Goal: Transaction & Acquisition: Purchase product/service

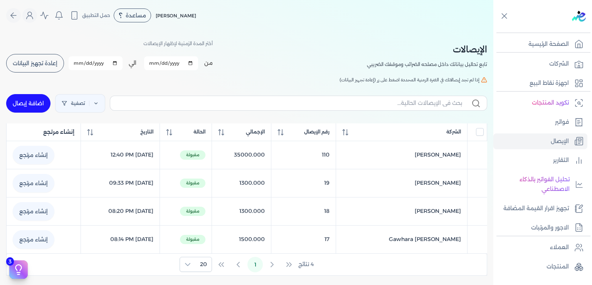
click at [468, 64] on p "تابع تحاليل بياناتك داخل مصلحه الضرائب وموقفك الضريبي" at bounding box center [427, 64] width 120 height 10
click at [41, 104] on link "اضافة إيصال" at bounding box center [28, 103] width 44 height 18
select select "EGP"
select select "EGS"
select select "B"
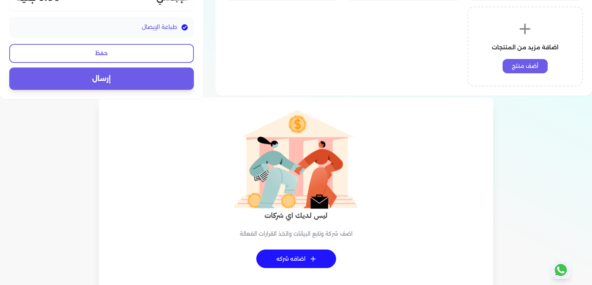
scroll to position [248, 0]
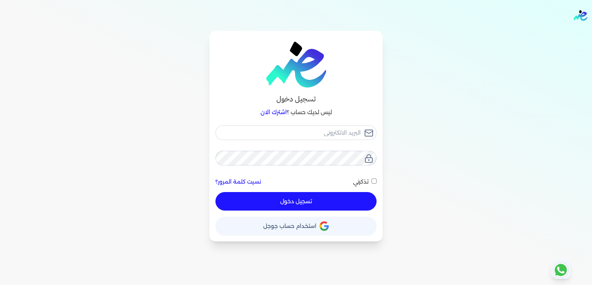
type input "[EMAIL_ADDRESS][DOMAIN_NAME]"
click at [301, 199] on button "تسجيل دخول" at bounding box center [295, 201] width 161 height 18
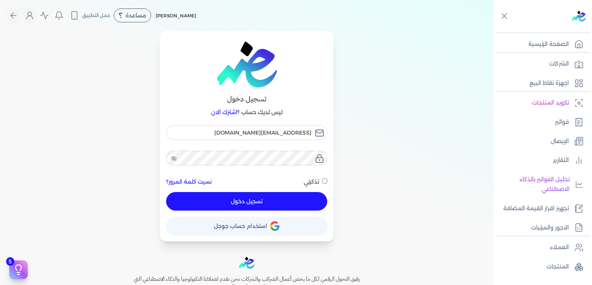
checkbox input "false"
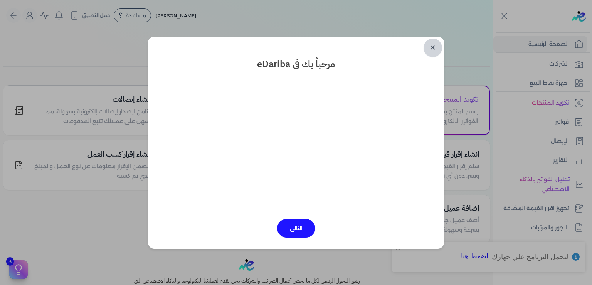
click at [435, 50] on link "✕" at bounding box center [432, 48] width 18 height 18
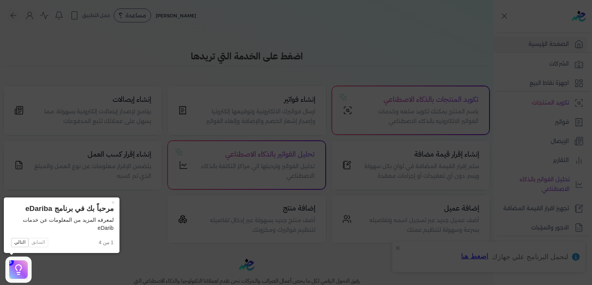
click at [62, 267] on icon at bounding box center [296, 142] width 592 height 285
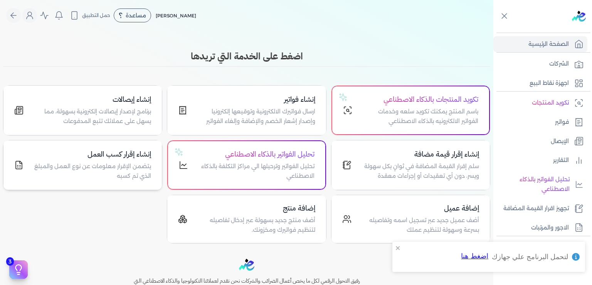
scroll to position [75, 0]
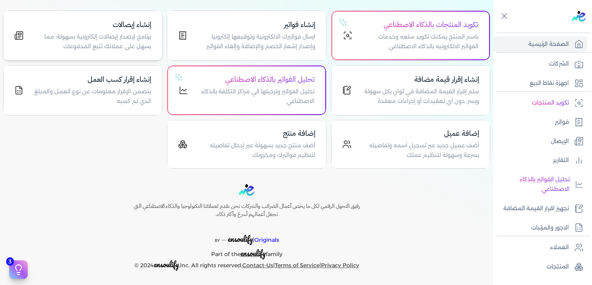
click at [121, 42] on p "برنامج لإصدار إيصالات إلكترونية بسهولة، مما يسهل على عملائك تتبع المدفوعات" at bounding box center [92, 42] width 118 height 20
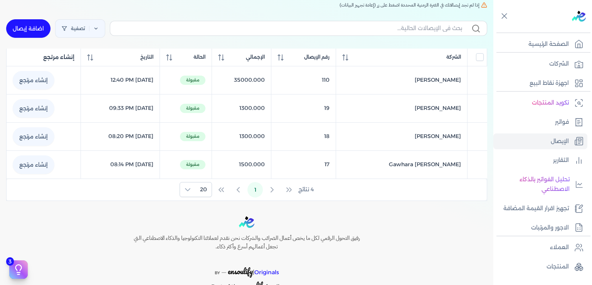
scroll to position [56, 0]
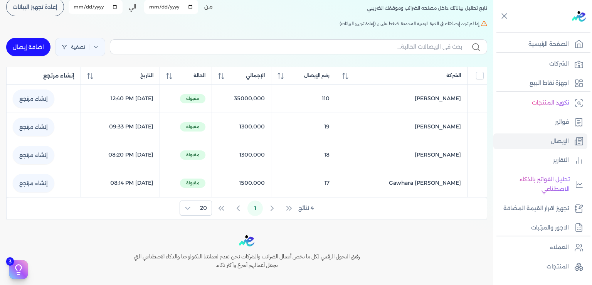
click at [35, 50] on link "اضافة إيصال" at bounding box center [28, 47] width 44 height 18
select select "EGP"
select select "EGS"
select select "B"
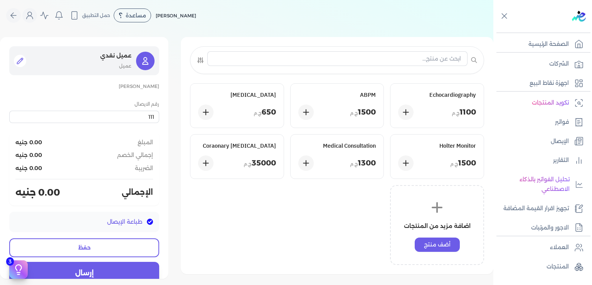
click at [24, 61] on icon at bounding box center [20, 61] width 8 height 8
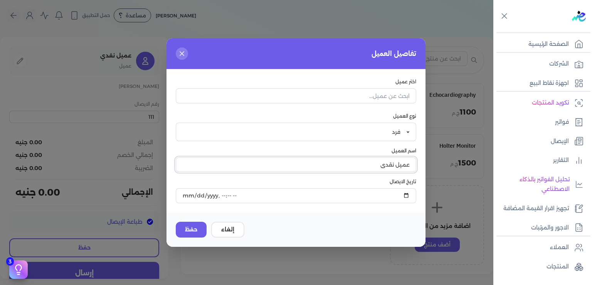
drag, startPoint x: 375, startPoint y: 164, endPoint x: 481, endPoint y: 163, distance: 105.5
click at [416, 163] on input "عميل نقدي" at bounding box center [296, 164] width 240 height 15
type input "[PERSON_NAME]"
click at [387, 195] on input "datetime-local" at bounding box center [296, 195] width 240 height 15
type input "[DATE]T19:55:34"
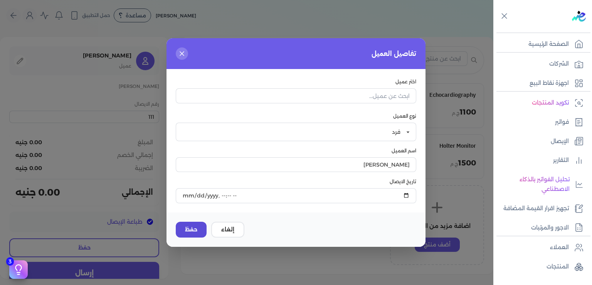
click at [187, 229] on button "حفظ" at bounding box center [191, 229] width 31 height 16
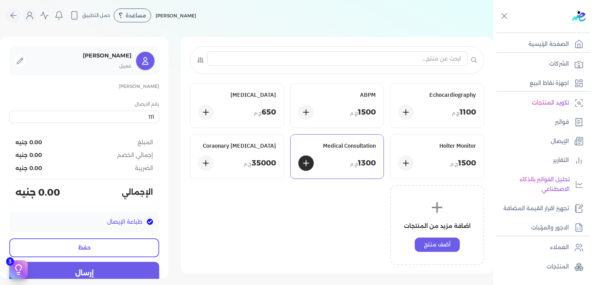
click at [350, 156] on div "1300 ج.م" at bounding box center [337, 162] width 78 height 15
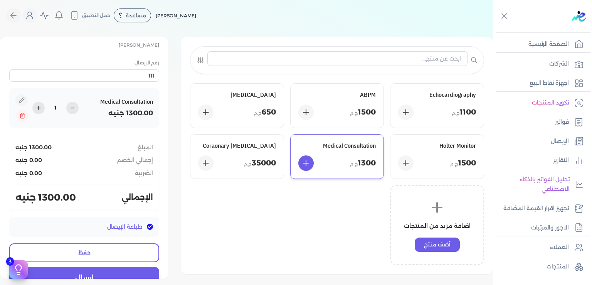
scroll to position [60, 0]
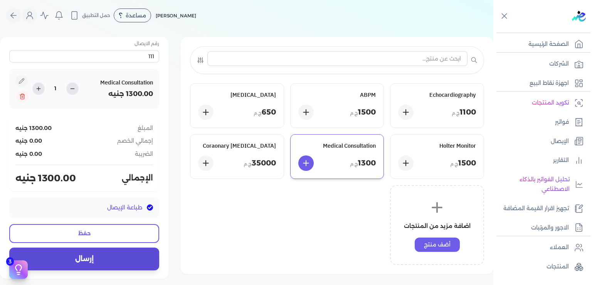
click at [96, 258] on button "إرسال" at bounding box center [84, 258] width 150 height 22
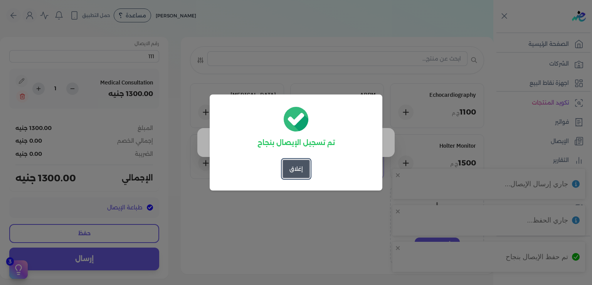
click at [297, 171] on button "إغلاق" at bounding box center [295, 168] width 27 height 18
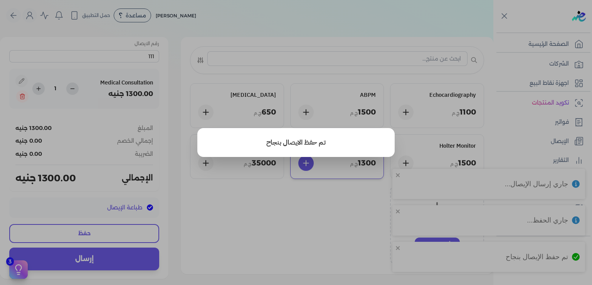
click at [277, 236] on button "close" at bounding box center [296, 142] width 592 height 285
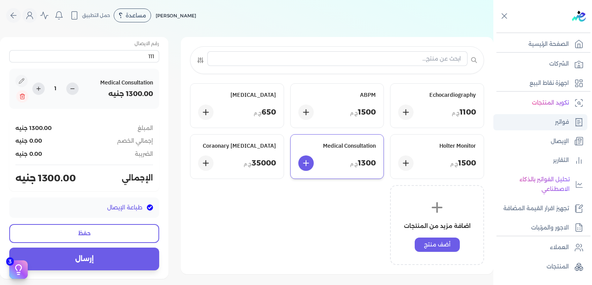
click at [568, 122] on p "فواتير" at bounding box center [562, 122] width 14 height 10
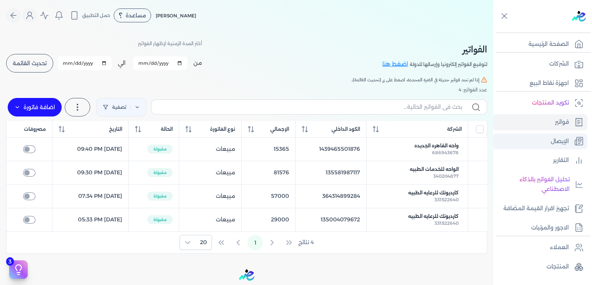
click at [556, 147] on link "الإيصال" at bounding box center [540, 141] width 94 height 16
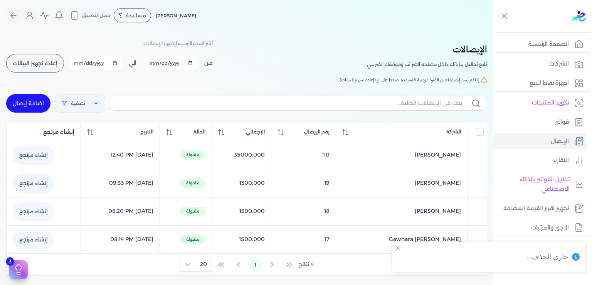
checkbox input "false"
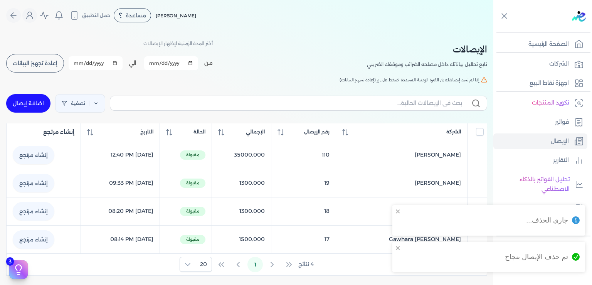
click at [32, 102] on link "اضافة إيصال" at bounding box center [28, 103] width 44 height 18
select select "EGP"
select select "EGS"
select select "B"
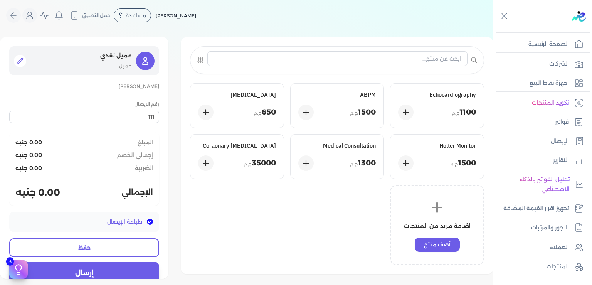
click at [24, 62] on icon at bounding box center [20, 61] width 8 height 8
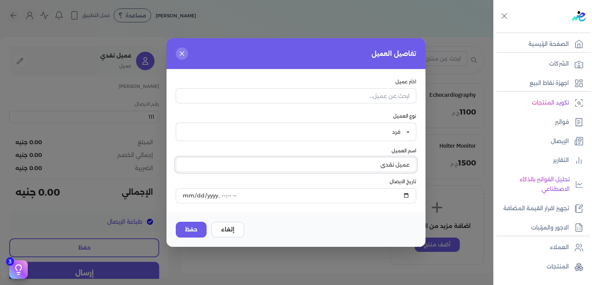
drag, startPoint x: 366, startPoint y: 164, endPoint x: 530, endPoint y: 152, distance: 164.9
click at [416, 157] on input "عميل نقدي" at bounding box center [296, 164] width 240 height 15
type input "[PERSON_NAME] edris"
click at [391, 195] on input "datetime-local" at bounding box center [296, 195] width 240 height 15
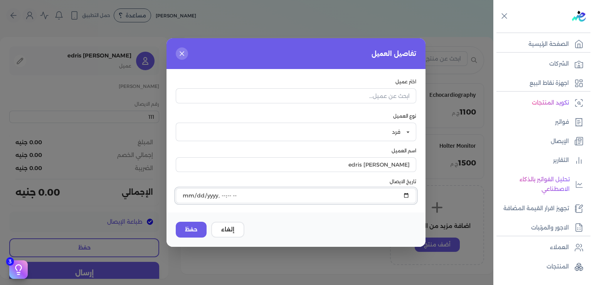
click at [347, 195] on input "datetime-local" at bounding box center [296, 195] width 240 height 15
type input "[DATE]T20:56:56"
click at [189, 228] on button "حفظ" at bounding box center [191, 229] width 31 height 16
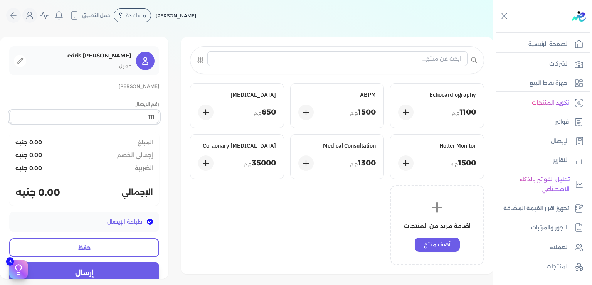
click at [152, 119] on input "111" at bounding box center [84, 117] width 150 height 12
type input "112"
click at [356, 152] on div "Medical Consultation 1300 ج.م" at bounding box center [336, 156] width 93 height 44
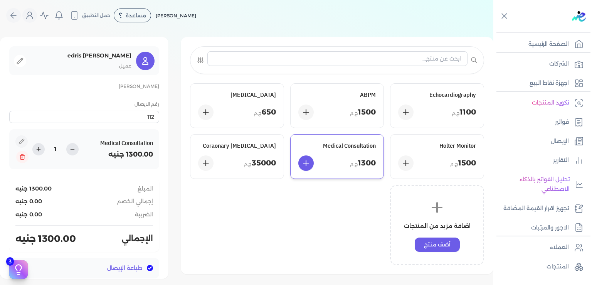
scroll to position [60, 0]
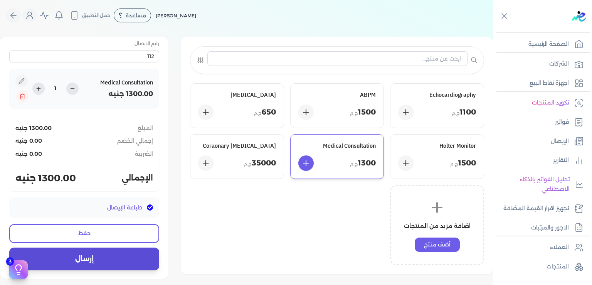
click at [112, 259] on button "إرسال" at bounding box center [84, 258] width 150 height 22
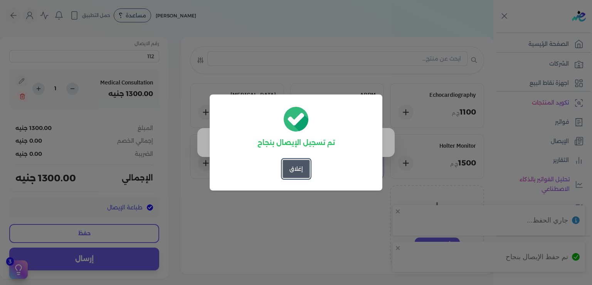
click at [294, 174] on button "إغلاق" at bounding box center [295, 168] width 27 height 18
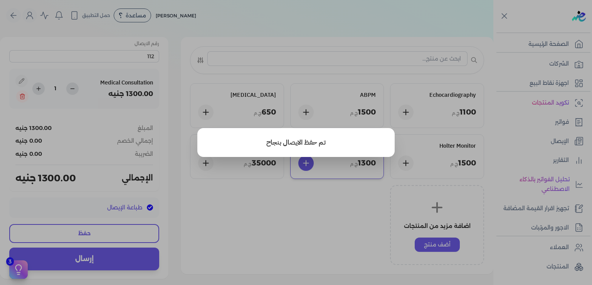
click at [292, 245] on button "close" at bounding box center [296, 142] width 592 height 285
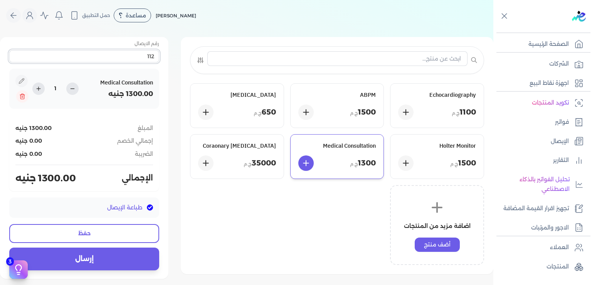
click at [155, 57] on input "112" at bounding box center [84, 56] width 150 height 12
click at [558, 145] on p "الإيصال" at bounding box center [559, 141] width 18 height 10
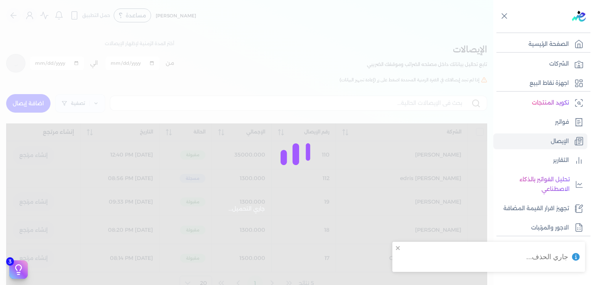
checkbox input "false"
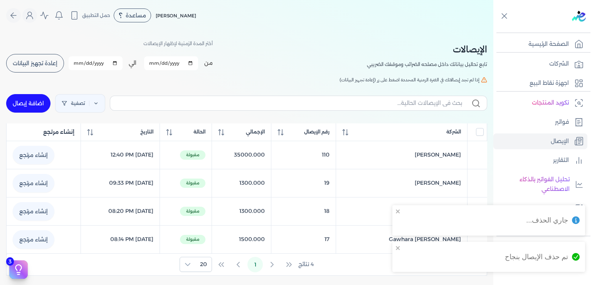
click at [41, 104] on link "اضافة إيصال" at bounding box center [28, 103] width 44 height 18
select select "EGP"
select select "EGS"
select select "B"
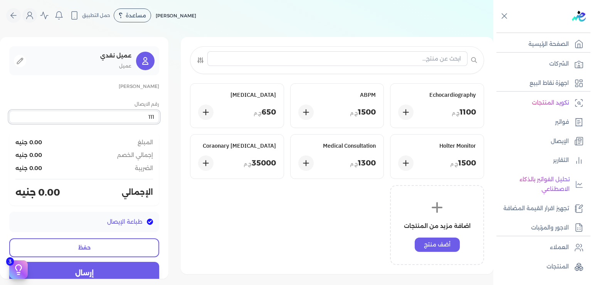
click at [150, 117] on input "111" at bounding box center [84, 117] width 150 height 12
type input "113"
click at [359, 152] on div "Medical Consultation 1300 ج.م" at bounding box center [336, 156] width 93 height 44
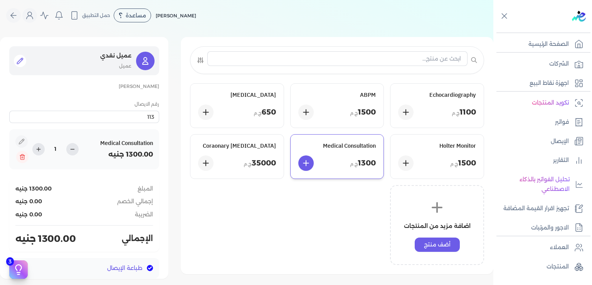
click at [24, 63] on icon at bounding box center [20, 61] width 8 height 8
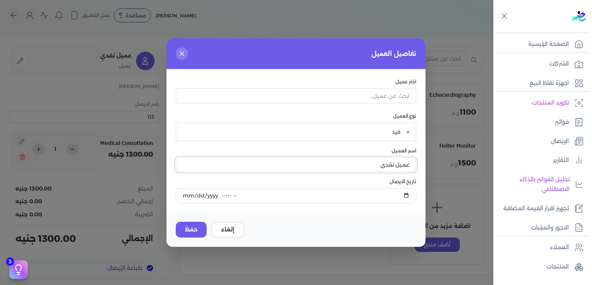
drag, startPoint x: 375, startPoint y: 168, endPoint x: 426, endPoint y: 166, distance: 50.9
click at [416, 166] on input "عميل نقدي" at bounding box center [296, 164] width 240 height 15
type input "Amina El Gawhergy"
click at [357, 196] on input "datetime-local" at bounding box center [296, 195] width 240 height 15
click at [389, 194] on input "datetime-local" at bounding box center [296, 195] width 240 height 15
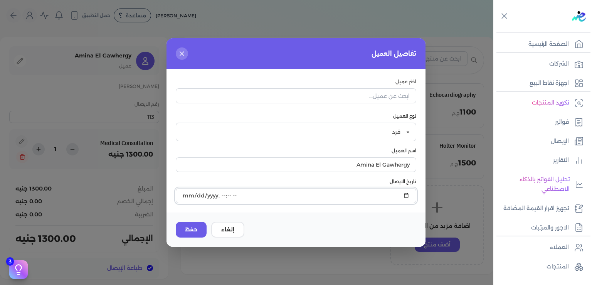
type input "[DATE]T19:30:08"
click at [193, 229] on button "حفظ" at bounding box center [191, 229] width 31 height 16
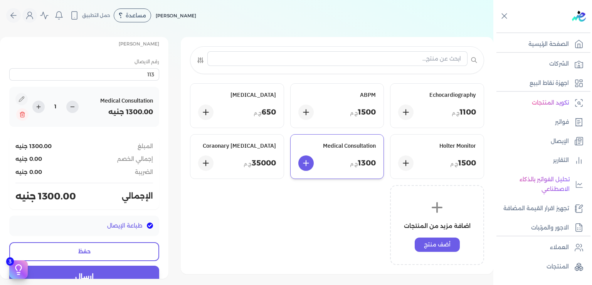
scroll to position [60, 0]
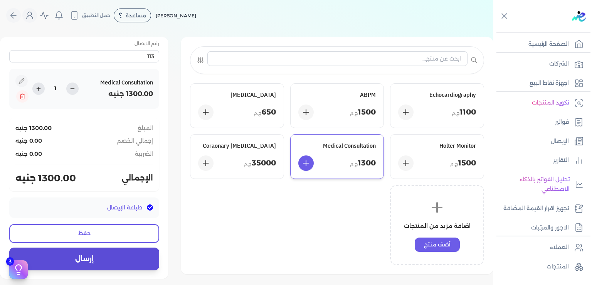
click at [99, 258] on button "إرسال" at bounding box center [84, 258] width 150 height 22
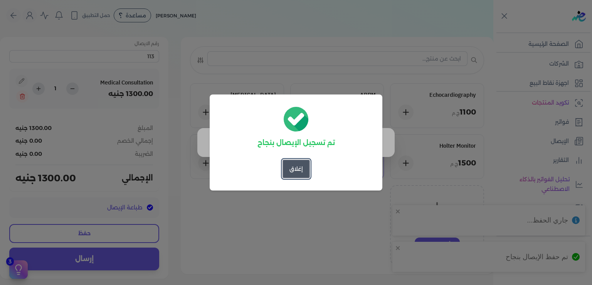
click at [292, 165] on button "إغلاق" at bounding box center [295, 168] width 27 height 18
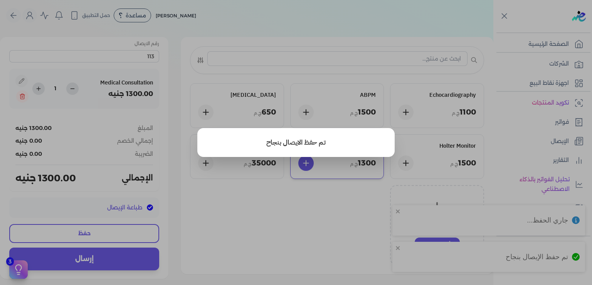
click at [153, 58] on button "close" at bounding box center [296, 142] width 592 height 285
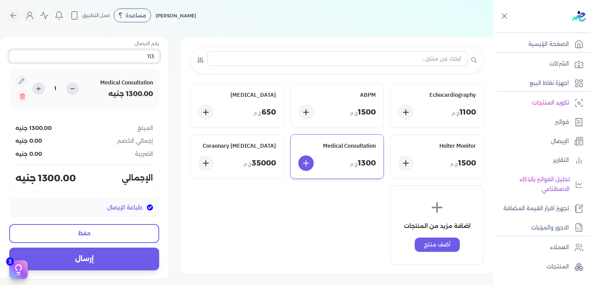
click at [153, 58] on input "113" at bounding box center [84, 56] width 150 height 12
type input "114"
click at [560, 139] on p "الإيصال" at bounding box center [559, 141] width 18 height 10
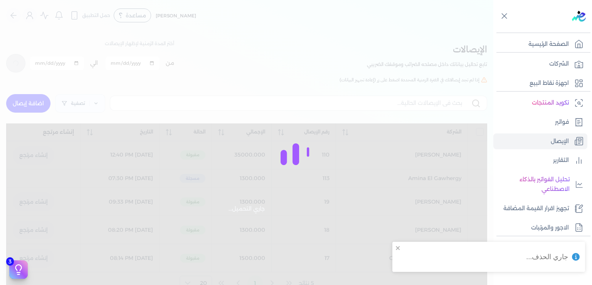
checkbox input "false"
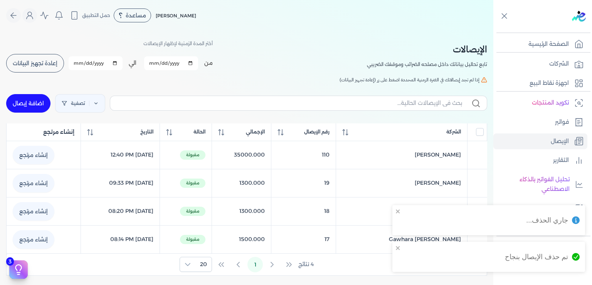
click at [23, 105] on link "اضافة إيصال" at bounding box center [28, 103] width 44 height 18
select select "EGP"
select select "EGS"
select select "B"
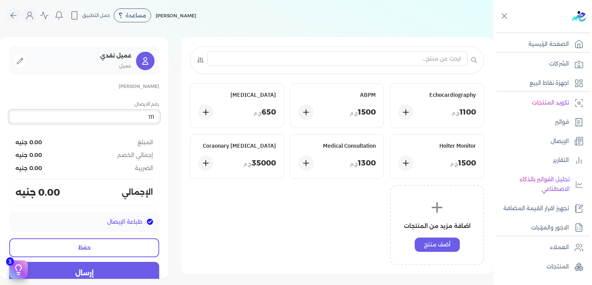
click at [153, 118] on input "111" at bounding box center [84, 117] width 150 height 12
type input "114"
click at [349, 157] on div "1300 ج.م" at bounding box center [337, 162] width 78 height 15
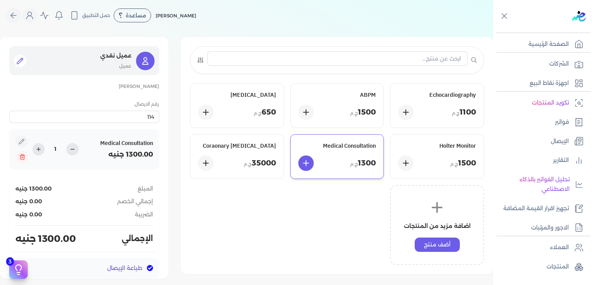
click at [24, 58] on icon at bounding box center [20, 61] width 8 height 8
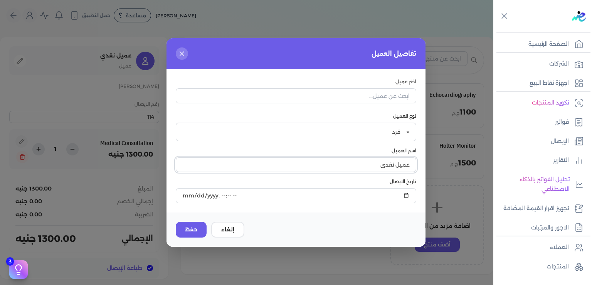
drag, startPoint x: 367, startPoint y: 163, endPoint x: 500, endPoint y: 168, distance: 133.0
click at [416, 168] on input "عميل نقدي" at bounding box center [296, 164] width 240 height 15
click at [374, 162] on input "[PERSON_NAME]" at bounding box center [296, 164] width 240 height 15
click at [395, 164] on input "[PERSON_NAME]" at bounding box center [296, 164] width 240 height 15
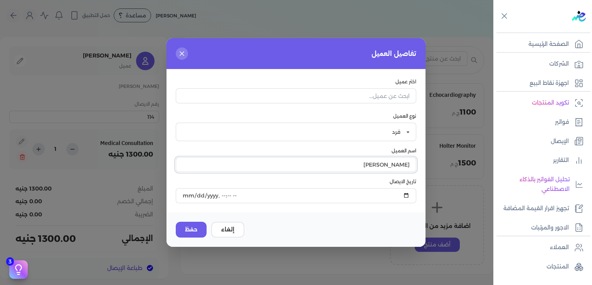
click at [395, 164] on input "[PERSON_NAME]" at bounding box center [296, 164] width 240 height 15
type input "[PERSON_NAME]"
click at [349, 196] on input "datetime-local" at bounding box center [296, 195] width 240 height 15
click at [389, 196] on input "datetime-local" at bounding box center [296, 195] width 240 height 15
type input "[DATE]T20:30:11"
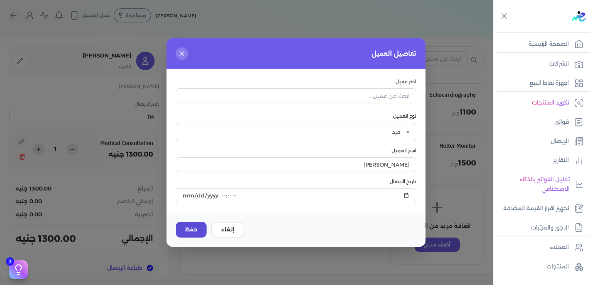
click at [183, 228] on button "حفظ" at bounding box center [191, 229] width 31 height 16
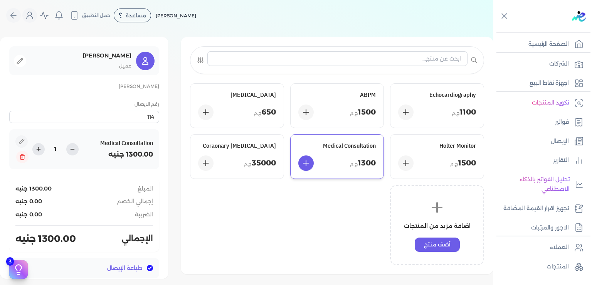
click at [347, 158] on div "1300 ج.م" at bounding box center [337, 162] width 78 height 15
click at [75, 150] on icon at bounding box center [72, 149] width 6 height 6
type input "1"
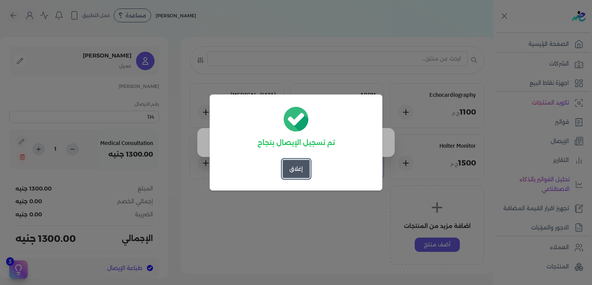
click at [294, 170] on button "إغلاق" at bounding box center [295, 168] width 27 height 18
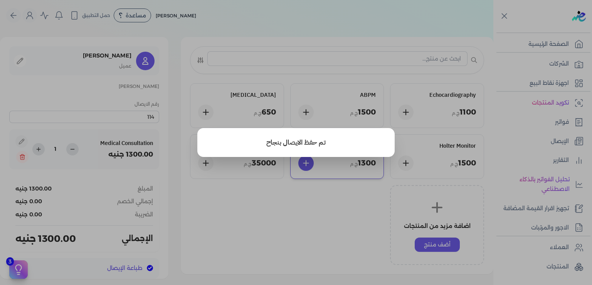
click at [328, 263] on button "close" at bounding box center [296, 142] width 592 height 285
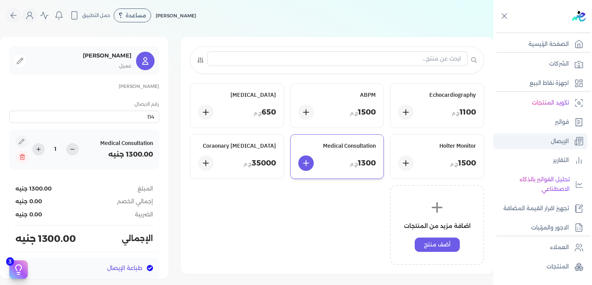
click at [554, 142] on p "الإيصال" at bounding box center [559, 141] width 18 height 10
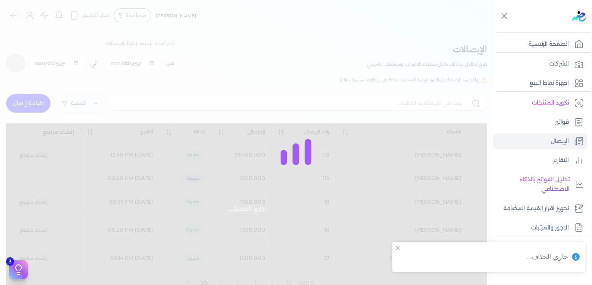
checkbox input "false"
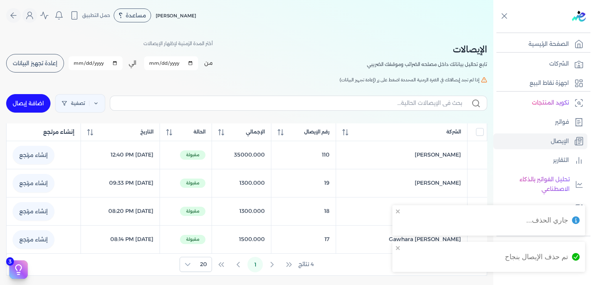
click at [36, 99] on link "اضافة إيصال" at bounding box center [28, 103] width 44 height 18
select select "EGP"
select select "EGS"
select select "B"
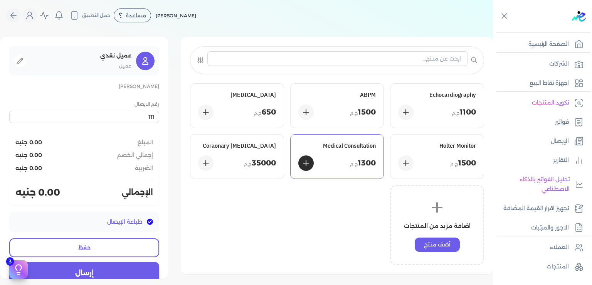
click at [367, 165] on p "1300 ج.م" at bounding box center [363, 163] width 26 height 11
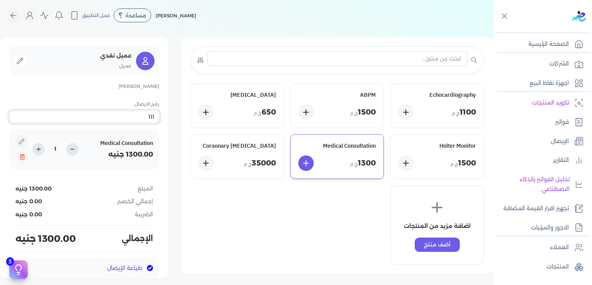
click at [155, 114] on input "111" at bounding box center [84, 117] width 150 height 12
type input "115"
click at [26, 62] on button at bounding box center [20, 61] width 12 height 12
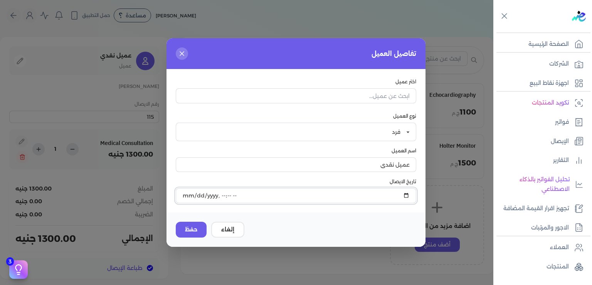
click at [346, 197] on input "datetime-local" at bounding box center [296, 195] width 240 height 15
click at [391, 195] on input "datetime-local" at bounding box center [296, 195] width 240 height 15
click at [354, 197] on input "datetime-local" at bounding box center [296, 195] width 240 height 15
type input "[DATE]T21:15:24"
drag, startPoint x: 366, startPoint y: 167, endPoint x: 532, endPoint y: 174, distance: 166.1
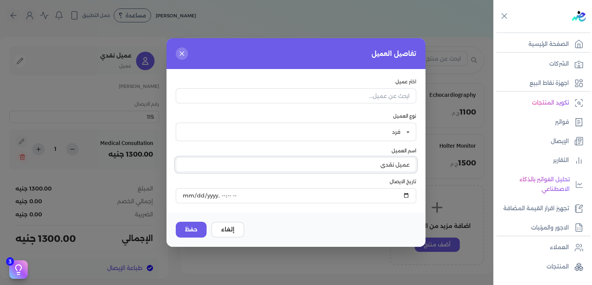
click at [416, 172] on input "عميل نقدي" at bounding box center [296, 164] width 240 height 15
type input "[PERSON_NAME]"
click at [191, 230] on button "حفظ" at bounding box center [191, 229] width 31 height 16
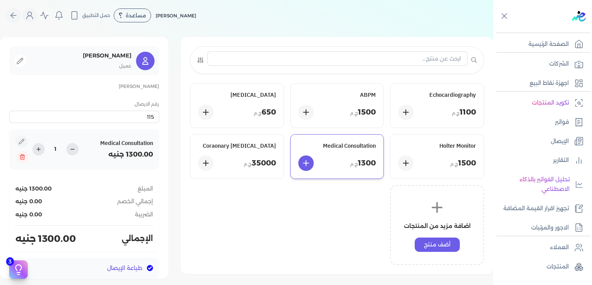
click at [348, 153] on div "Medical Consultation 1300 ج.م" at bounding box center [336, 156] width 93 height 44
click at [75, 150] on icon at bounding box center [72, 149] width 6 height 6
click at [0, 0] on div at bounding box center [0, 0] width 0 height 0
type input "2"
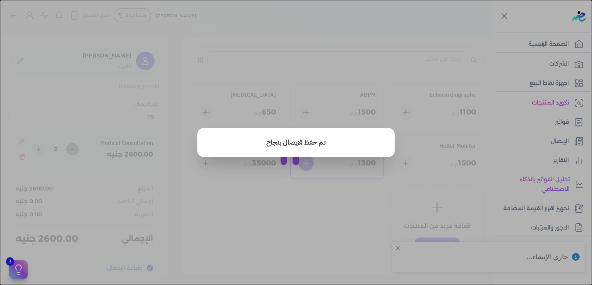
click at [85, 150] on div "برجاء مراجعة صحة رقم التسجيل الضريبي : 437386856 من هنا Dismiss ✕ ✕ استهلكت 100…" at bounding box center [296, 142] width 592 height 285
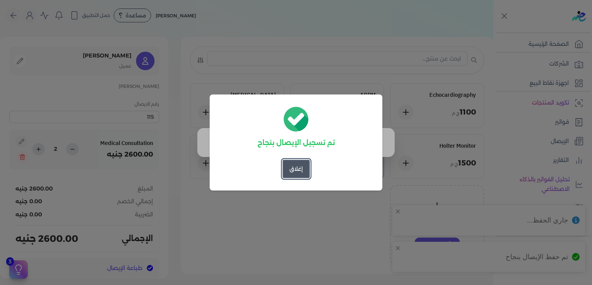
click at [298, 171] on button "إغلاق" at bounding box center [295, 168] width 27 height 18
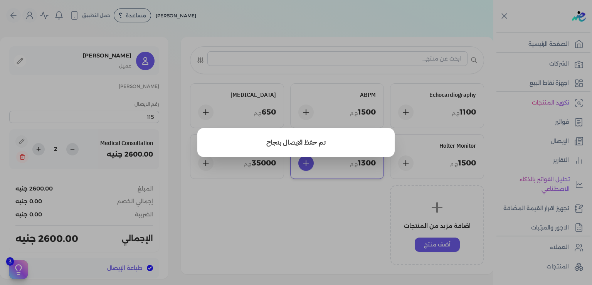
click at [316, 238] on button "close" at bounding box center [296, 142] width 592 height 285
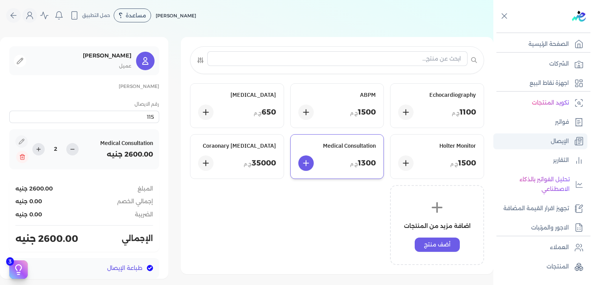
click at [555, 142] on p "الإيصال" at bounding box center [559, 141] width 18 height 10
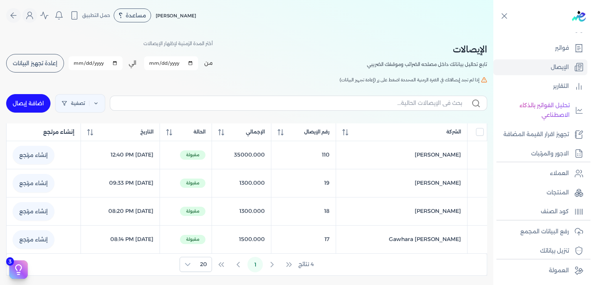
scroll to position [83, 0]
click at [29, 61] on span "إعادة تجهيز البيانات" at bounding box center [35, 62] width 45 height 5
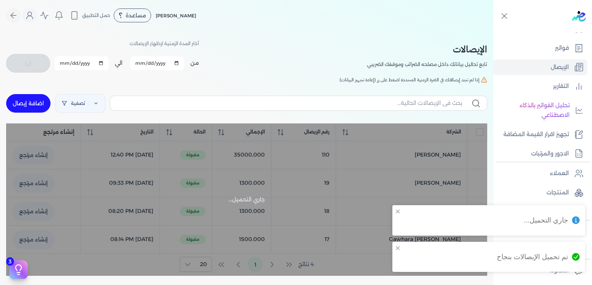
checkbox input "false"
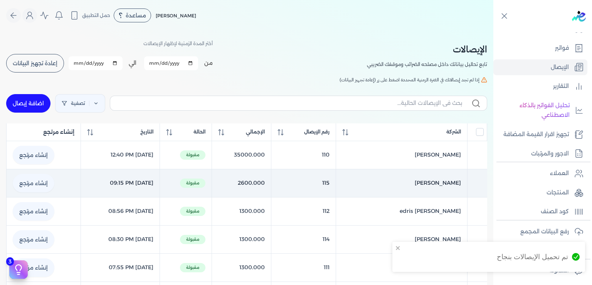
click at [40, 181] on link "إنشاء مرتجع" at bounding box center [34, 183] width 42 height 18
select select "EGP"
select select "EGS"
select select "B"
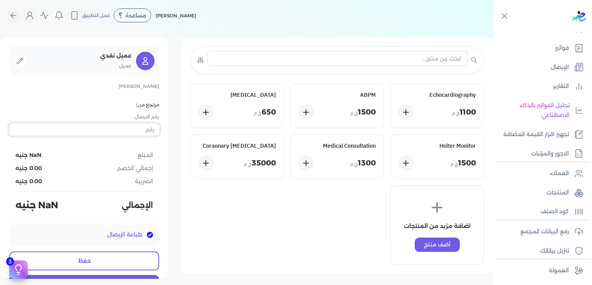
click at [137, 131] on input "text" at bounding box center [84, 129] width 150 height 12
click at [358, 152] on div "Medical Consultation 1300 ج.م" at bounding box center [336, 156] width 93 height 44
click at [349, 152] on div "Medical Consultation 1300 ج.م" at bounding box center [336, 156] width 93 height 44
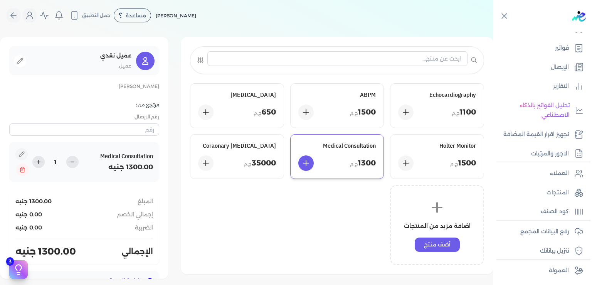
click at [136, 122] on div "رقم الايصال" at bounding box center [84, 124] width 150 height 22
click at [139, 133] on input "text" at bounding box center [84, 129] width 150 height 12
type input "115"
click at [262, 227] on div "Echocardiography 1100 ج.م ABPM 1500 ج.م [MEDICAL_DATA] 650 ج.م Holter Monitor 1…" at bounding box center [337, 173] width 294 height 181
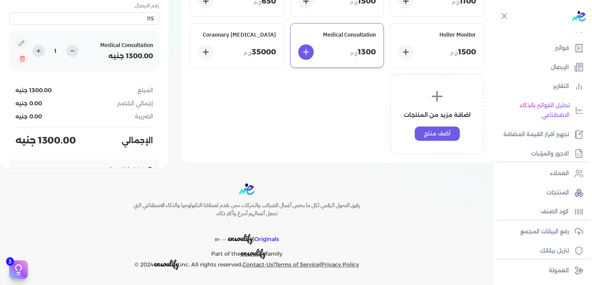
click at [168, 108] on div "عميل نقدي عميل [PERSON_NAME] مرتجع من: رقم الايصال 115 Medical Consultation 130…" at bounding box center [84, 46] width 168 height 241
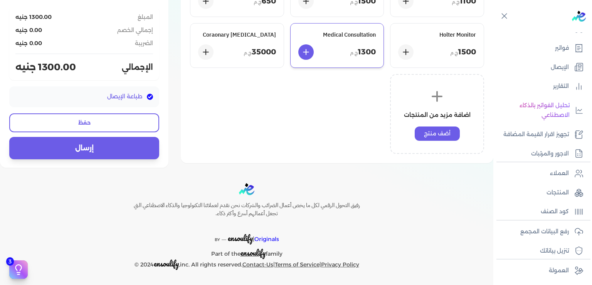
scroll to position [74, 0]
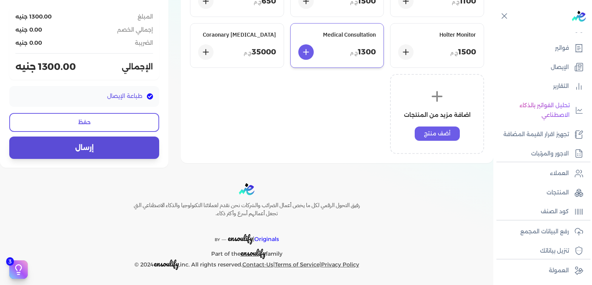
click at [106, 145] on button "إرسال" at bounding box center [84, 147] width 150 height 22
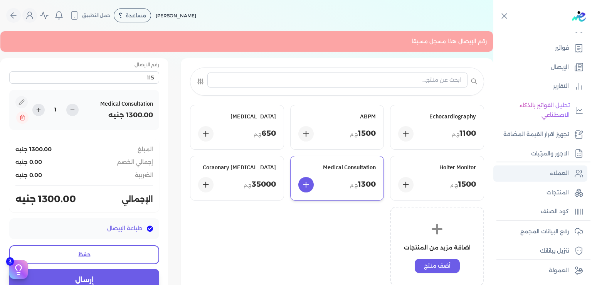
click at [556, 179] on link "العملاء" at bounding box center [540, 173] width 94 height 16
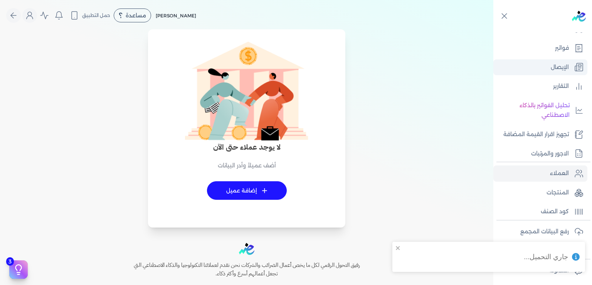
click at [558, 62] on p "الإيصال" at bounding box center [559, 67] width 18 height 10
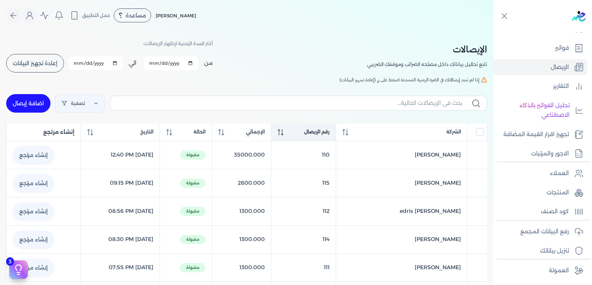
click at [321, 130] on span "رقم الإيصال" at bounding box center [316, 131] width 25 height 7
click at [321, 129] on span "رقم الإيصال" at bounding box center [316, 131] width 25 height 7
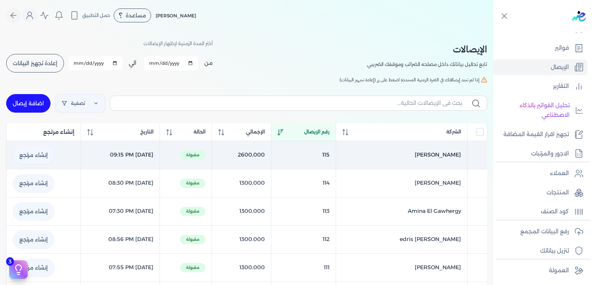
click at [42, 155] on link "إنشاء مرتجع" at bounding box center [34, 155] width 42 height 18
select select "EGP"
select select "EGS"
select select "B"
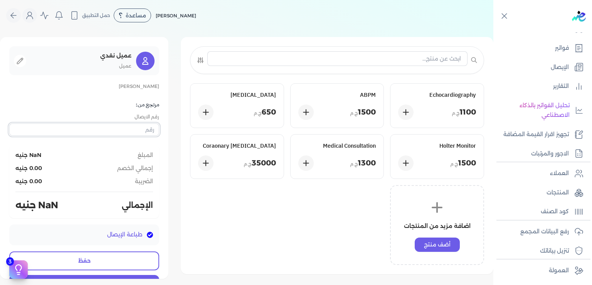
click at [146, 129] on input "text" at bounding box center [84, 129] width 150 height 12
type input "115"
click at [302, 212] on div "Echocardiography 1100 ج.م ABPM 1500 ج.م [MEDICAL_DATA] 650 ج.م Holter Monitor 1…" at bounding box center [337, 173] width 294 height 181
click at [353, 155] on div "Medical Consultation 1300 ج.م" at bounding box center [336, 156] width 93 height 44
click at [362, 159] on p "1300 ج.م" at bounding box center [363, 163] width 26 height 11
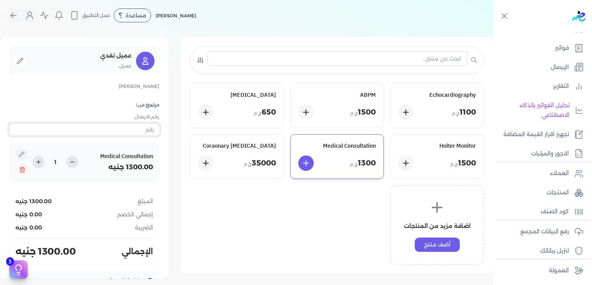
click at [153, 128] on input "text" at bounding box center [84, 129] width 150 height 12
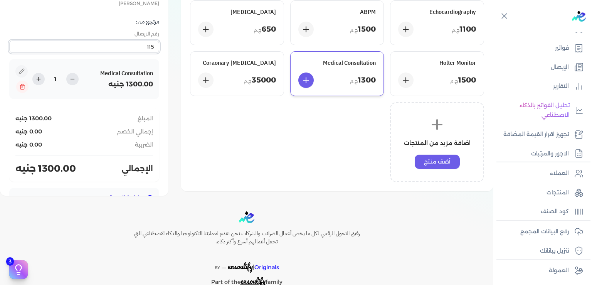
scroll to position [111, 0]
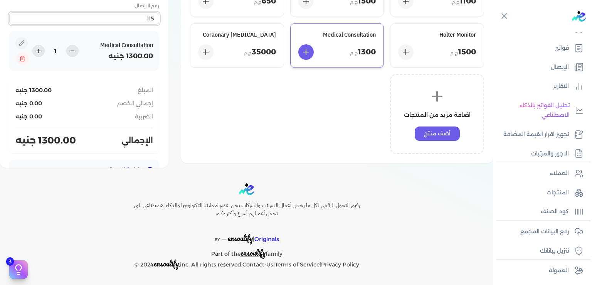
type input "115"
click at [174, 112] on div "Echocardiography 1100 ج.م ABPM 1500 ج.م [MEDICAL_DATA] 650 ج.م Holter Monitor 1…" at bounding box center [246, 46] width 493 height 241
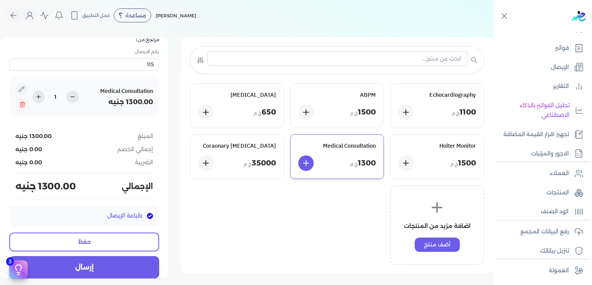
scroll to position [74, 0]
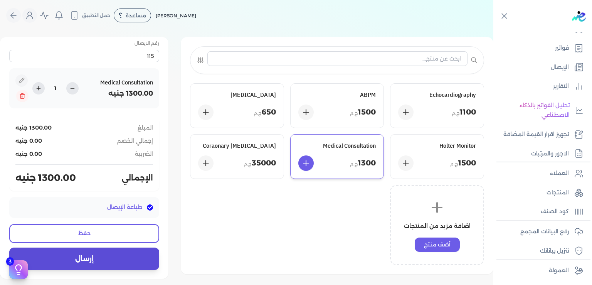
click at [100, 264] on button "إرسال" at bounding box center [84, 258] width 150 height 22
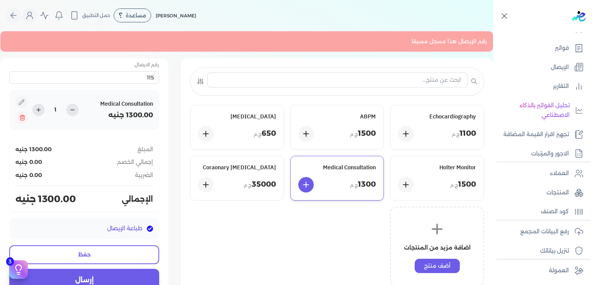
click at [505, 15] on icon at bounding box center [504, 16] width 10 height 10
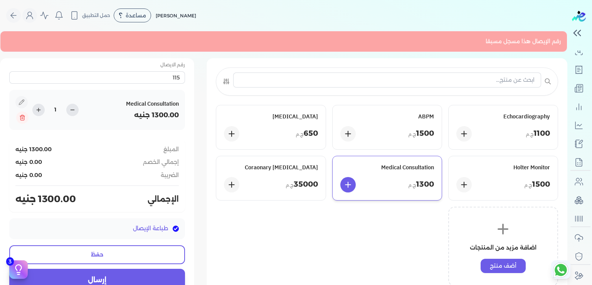
scroll to position [68, 0]
click at [386, 244] on div "Echocardiography 1100 ج.م ABPM 1500 ج.م [MEDICAL_DATA] 650 ج.م Holter Monitor 1…" at bounding box center [387, 195] width 342 height 181
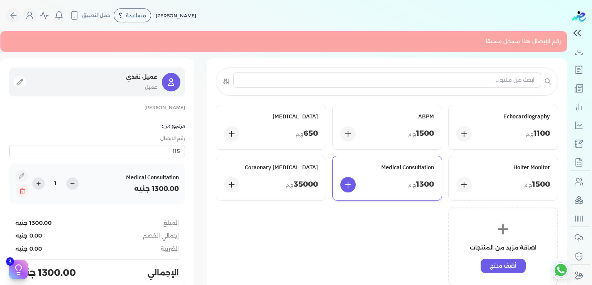
click at [27, 79] on div "عميل نقدي عميل" at bounding box center [97, 81] width 176 height 29
select select
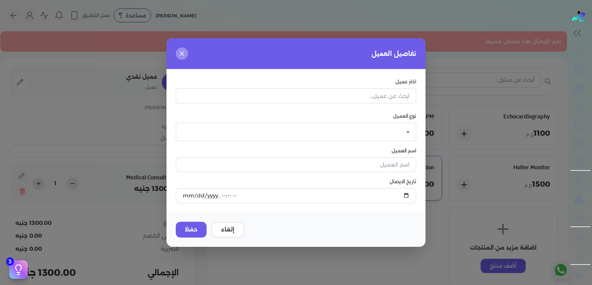
click at [180, 57] on icon "button" at bounding box center [182, 54] width 8 height 8
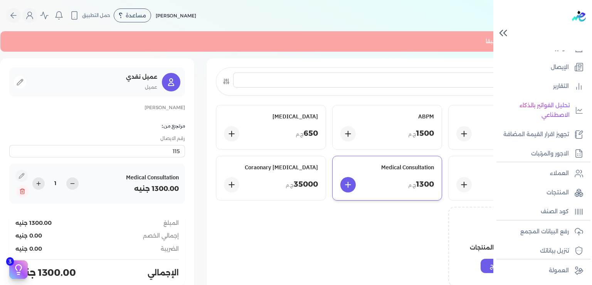
scroll to position [70, 0]
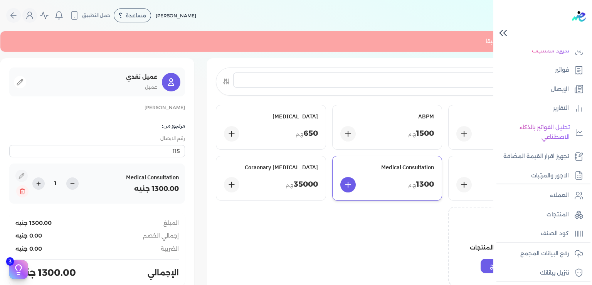
click at [501, 36] on icon at bounding box center [502, 32] width 13 height 13
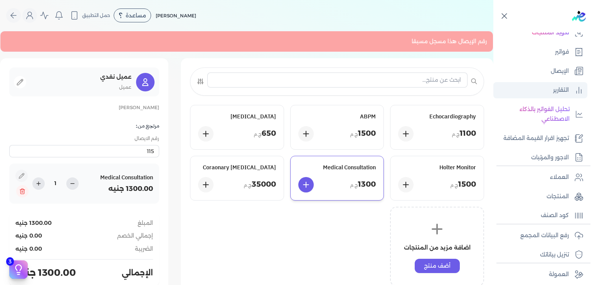
click at [560, 91] on p "التقارير" at bounding box center [561, 90] width 16 height 10
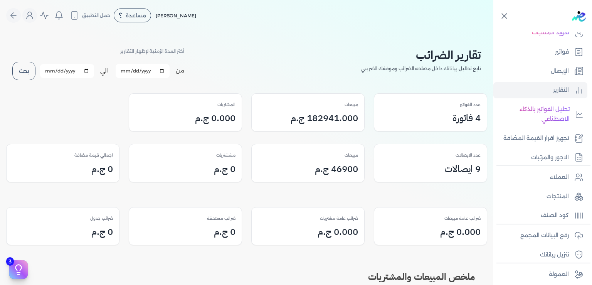
click at [323, 117] on h3 "182941.000 ج.م" at bounding box center [323, 118] width 67 height 14
drag, startPoint x: 323, startPoint y: 117, endPoint x: 297, endPoint y: 110, distance: 26.6
click at [297, 111] on h3 "182941.000 ج.م" at bounding box center [323, 118] width 67 height 14
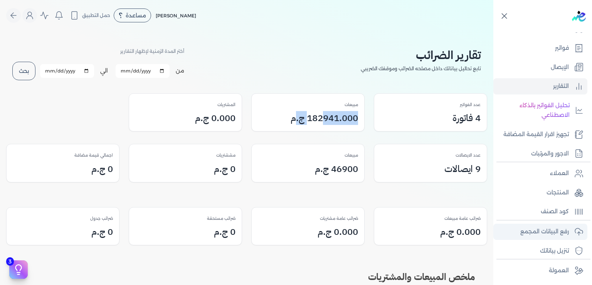
scroll to position [83, 0]
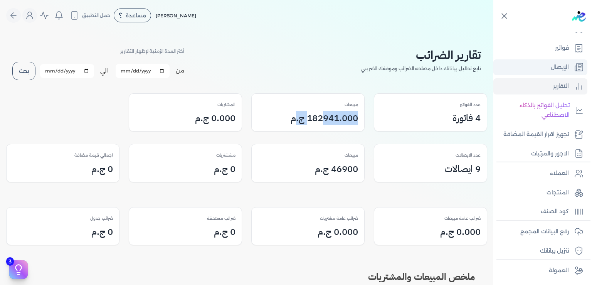
click at [558, 62] on p "الإيصال" at bounding box center [559, 67] width 18 height 10
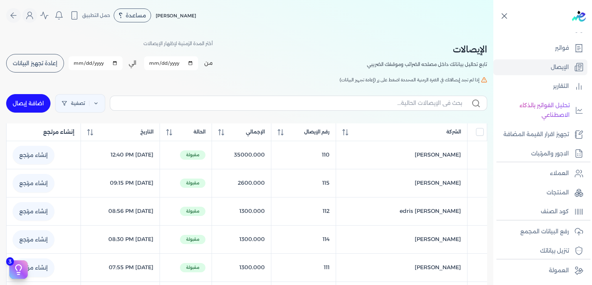
click at [202, 182] on table "الشركة رقم الإيصال الإجمالي الحالة التاريخ إنشاء مرتجع [PERSON_NAME] El Bidewy …" at bounding box center [246, 258] width 481 height 271
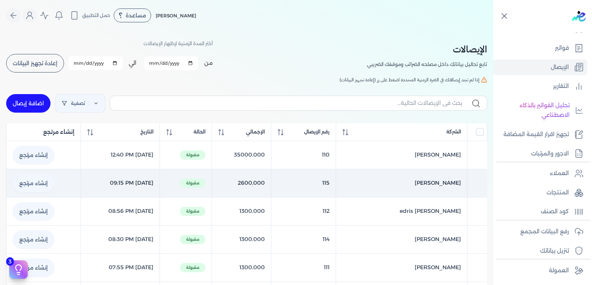
click at [45, 181] on link "إنشاء مرتجع" at bounding box center [34, 183] width 42 height 18
select select "EGP"
select select "EGS"
select select "B"
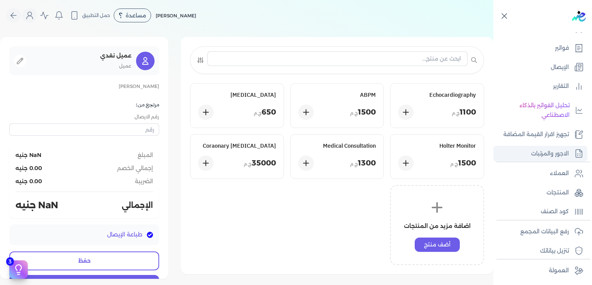
click at [548, 158] on p "الاجور والمرتبات" at bounding box center [550, 154] width 38 height 10
select select "01"
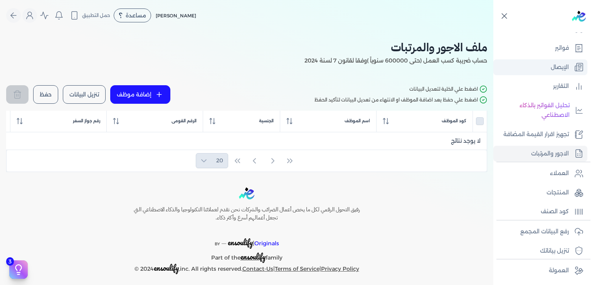
click at [563, 62] on p "الإيصال" at bounding box center [559, 67] width 18 height 10
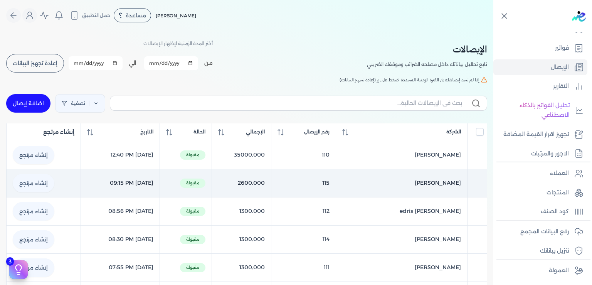
click at [39, 181] on link "إنشاء مرتجع" at bounding box center [34, 183] width 42 height 18
select select "EGP"
select select "EGS"
select select "B"
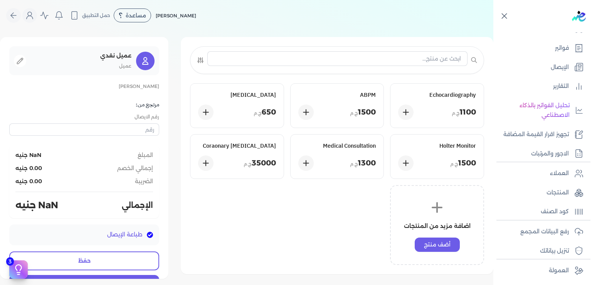
click at [124, 198] on div "المبلغ NaN جنيه إجمالي الخصم 0.00 جنيه الضريبة 0.00 جنيه الإجمالي NaN جنيه" at bounding box center [84, 181] width 150 height 73
click at [58, 207] on span "NaN جنيه" at bounding box center [36, 205] width 43 height 14
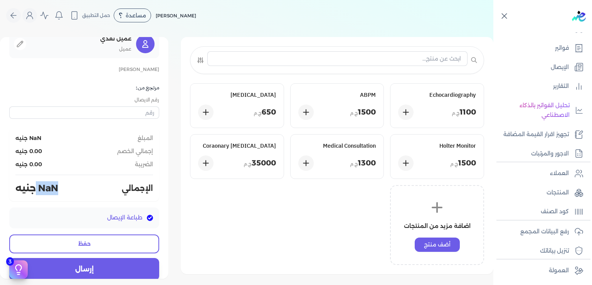
scroll to position [27, 0]
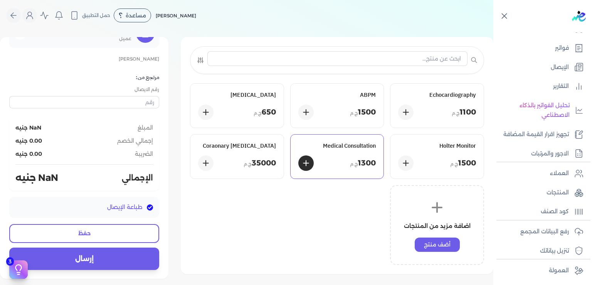
click at [355, 155] on div "1300 ج.م" at bounding box center [337, 162] width 78 height 15
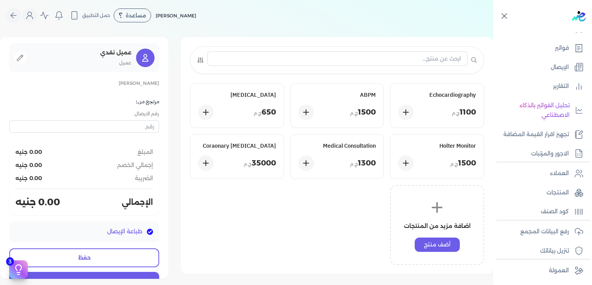
scroll to position [0, 0]
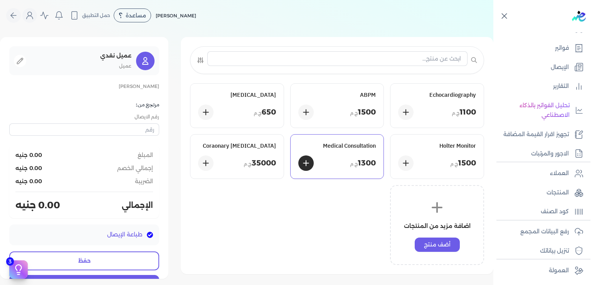
click at [351, 157] on div "1300 ج.م" at bounding box center [337, 162] width 78 height 15
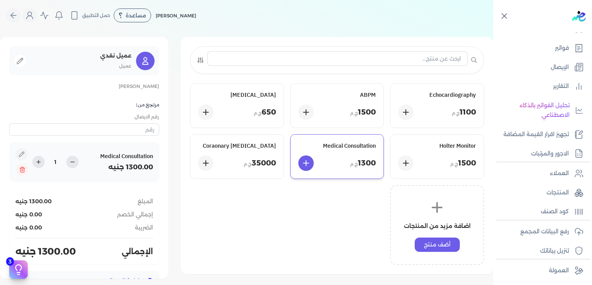
click at [348, 159] on div "1300 ج.م" at bounding box center [337, 162] width 78 height 15
type input "2"
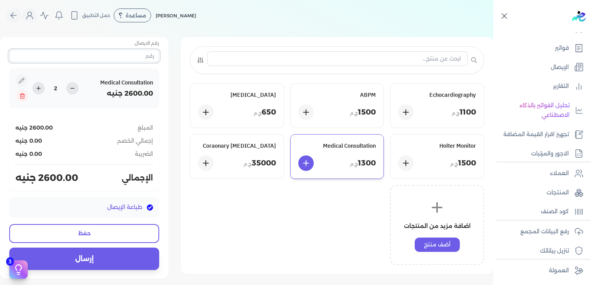
click at [131, 53] on input "text" at bounding box center [84, 56] width 150 height 12
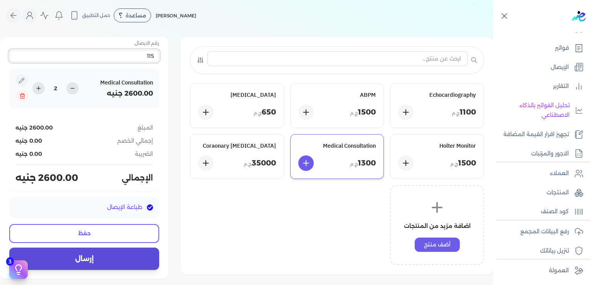
type input "115"
click at [121, 260] on button "إرسال" at bounding box center [84, 258] width 150 height 22
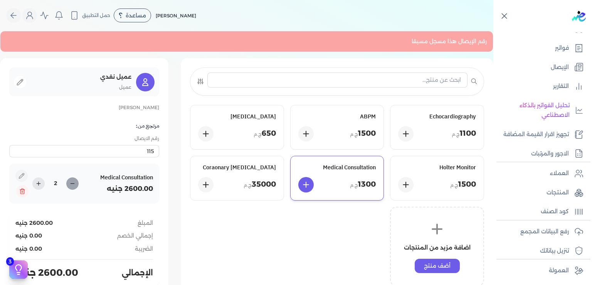
click at [75, 184] on icon at bounding box center [72, 183] width 6 height 6
type input "1"
click at [75, 184] on icon at bounding box center [72, 183] width 6 height 6
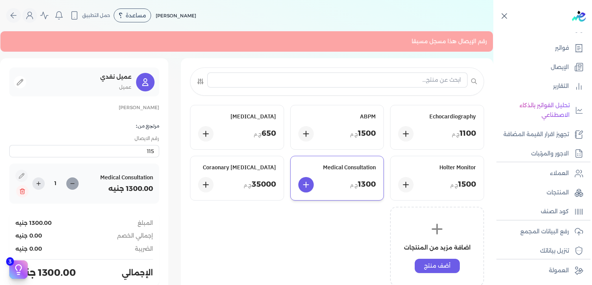
click at [75, 184] on icon at bounding box center [72, 183] width 6 height 6
click at [559, 176] on p "العملاء" at bounding box center [559, 173] width 19 height 10
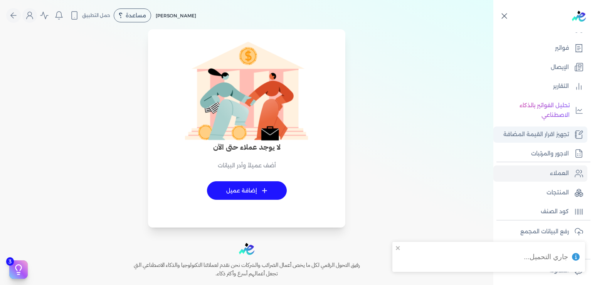
click at [558, 131] on p "تجهيز اقرار القيمة المضافة" at bounding box center [535, 134] width 65 height 10
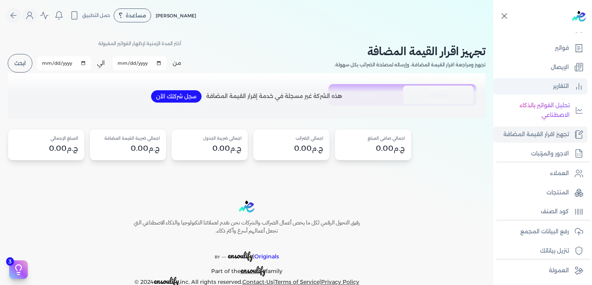
click at [560, 81] on p "التقارير" at bounding box center [561, 86] width 16 height 10
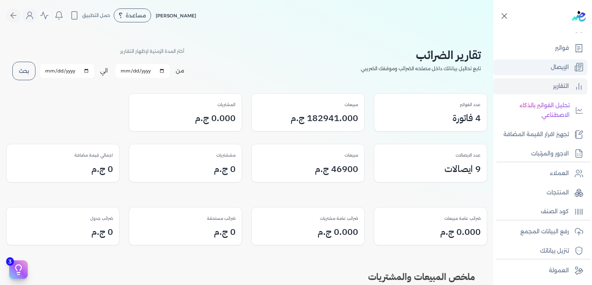
click at [560, 62] on p "الإيصال" at bounding box center [559, 67] width 18 height 10
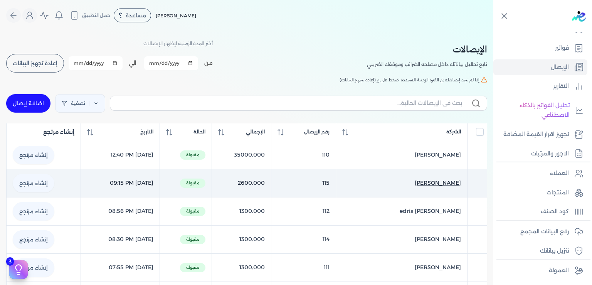
click at [448, 181] on span "[PERSON_NAME]" at bounding box center [437, 183] width 46 height 8
select select "EGP"
select select "EGS"
select select "B"
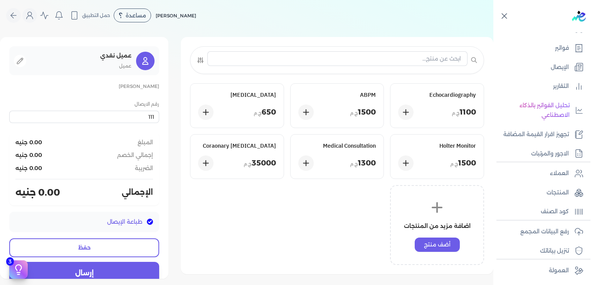
type input "115"
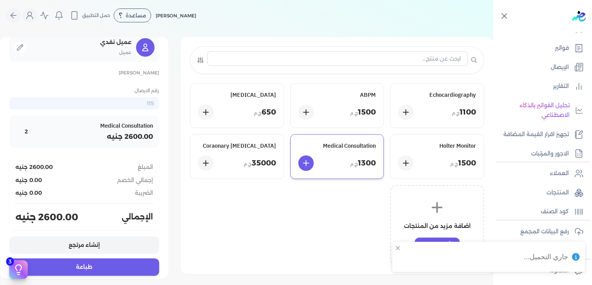
scroll to position [19, 0]
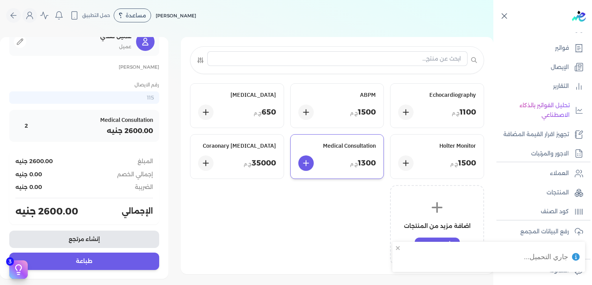
click at [101, 236] on button "إنشاء مرتجع" at bounding box center [84, 238] width 150 height 17
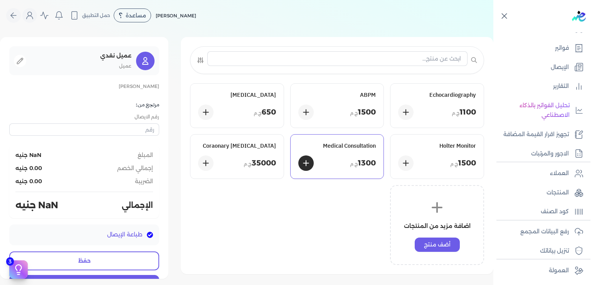
click at [367, 152] on div "Medical Consultation 1300 ج.م" at bounding box center [336, 156] width 93 height 44
click at [349, 163] on div "1300 ج.م" at bounding box center [337, 162] width 78 height 15
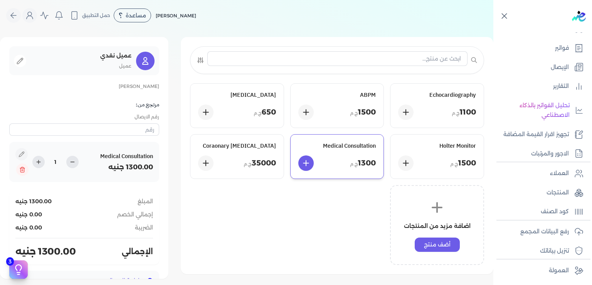
scroll to position [74, 0]
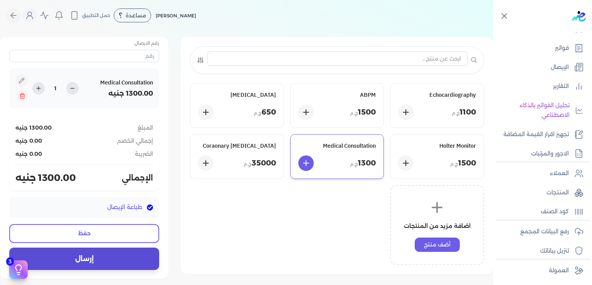
click at [91, 260] on button "إرسال" at bounding box center [84, 258] width 150 height 22
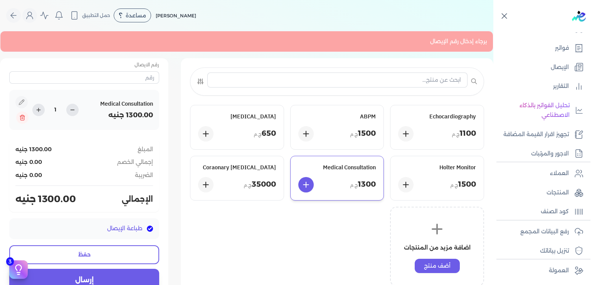
scroll to position [0, 0]
click at [145, 75] on input "text" at bounding box center [84, 77] width 150 height 12
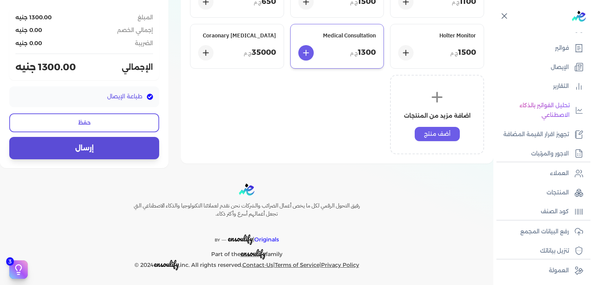
type input "115"
click at [98, 149] on button "إرسال" at bounding box center [84, 148] width 150 height 22
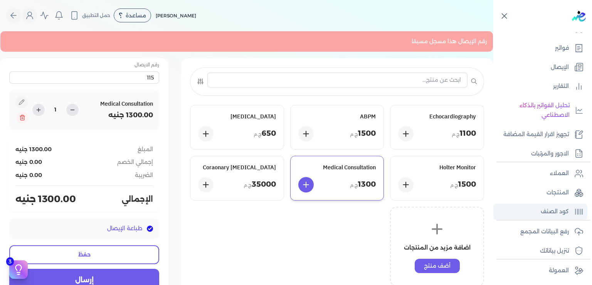
click at [557, 209] on p "كود الصنف" at bounding box center [554, 211] width 28 height 10
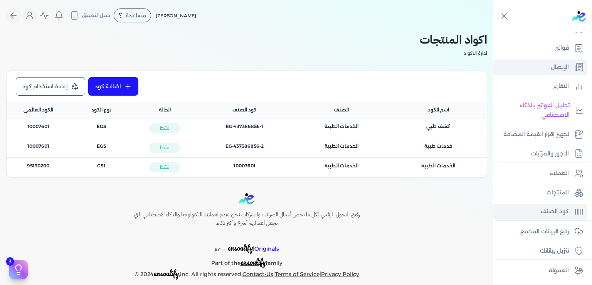
click at [558, 62] on p "الإيصال" at bounding box center [559, 67] width 18 height 10
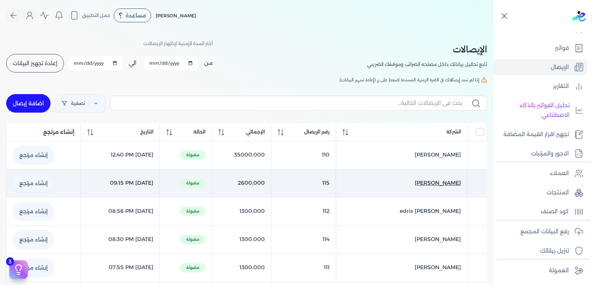
click at [443, 179] on span "[PERSON_NAME]" at bounding box center [437, 183] width 46 height 8
select select "EGP"
select select "EGS"
select select "B"
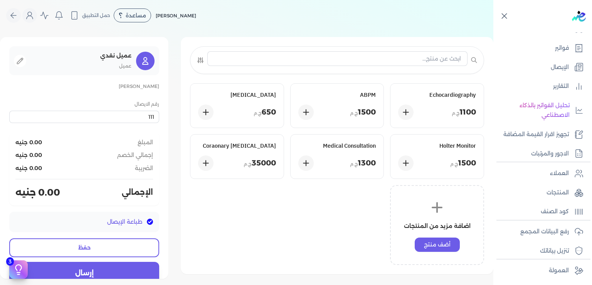
type input "115"
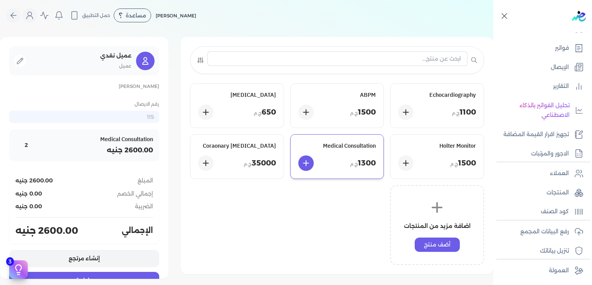
scroll to position [19, 0]
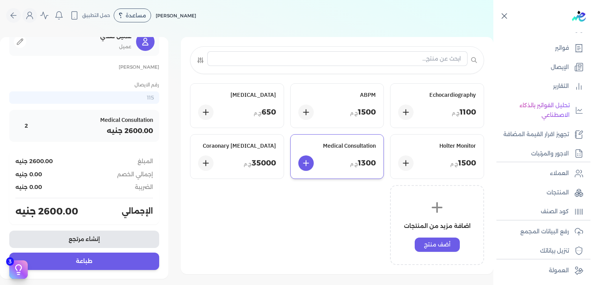
click at [93, 238] on button "إنشاء مرتجع" at bounding box center [84, 238] width 150 height 17
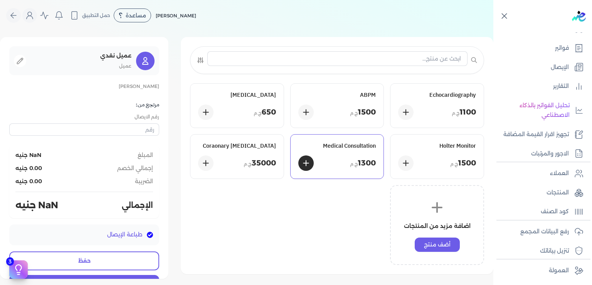
click at [358, 154] on div "Medical Consultation 1300 ج.م" at bounding box center [336, 156] width 93 height 44
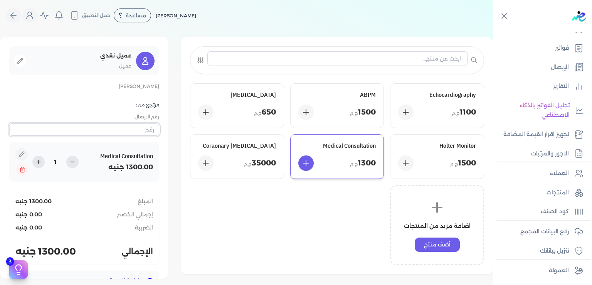
click at [129, 133] on input "text" at bounding box center [84, 129] width 150 height 12
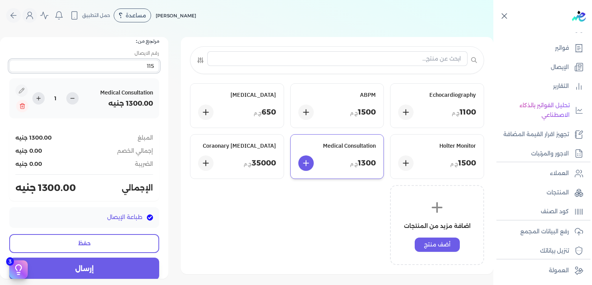
scroll to position [74, 0]
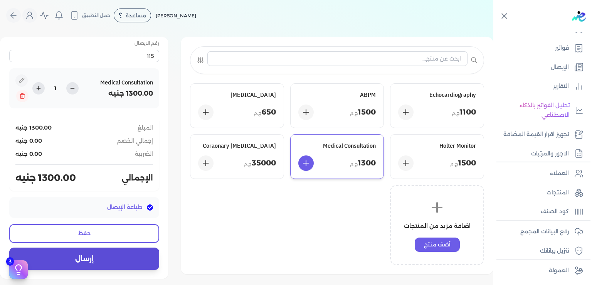
click at [92, 258] on button "إرسال" at bounding box center [84, 258] width 150 height 22
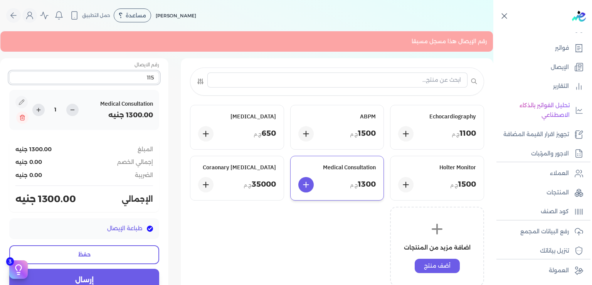
click at [153, 80] on input "115" at bounding box center [84, 77] width 150 height 12
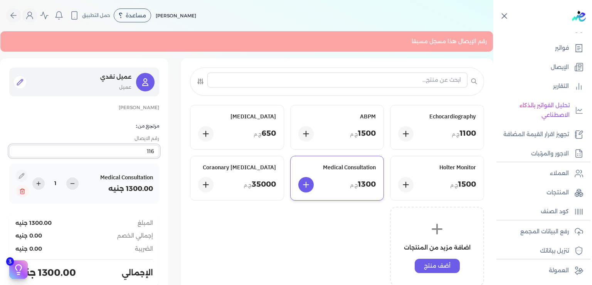
type input "116"
click at [24, 81] on icon at bounding box center [20, 82] width 8 height 8
select select
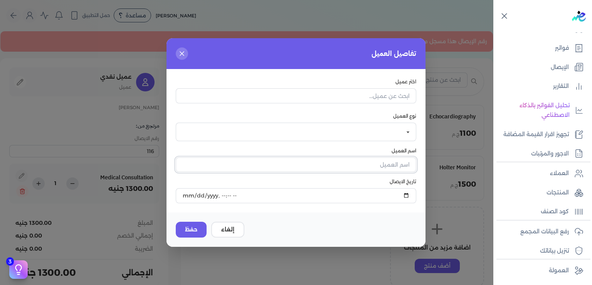
click at [392, 168] on input "text" at bounding box center [296, 164] width 240 height 15
drag, startPoint x: 395, startPoint y: 164, endPoint x: 399, endPoint y: 168, distance: 5.5
click at [399, 168] on input "[PERSON_NAME]" at bounding box center [296, 164] width 240 height 15
type input "[PERSON_NAME]"
click at [188, 231] on button "حفظ" at bounding box center [191, 229] width 31 height 16
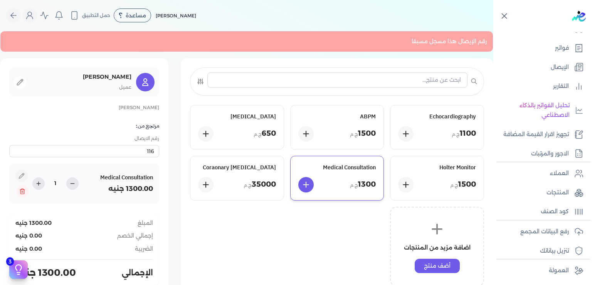
scroll to position [74, 0]
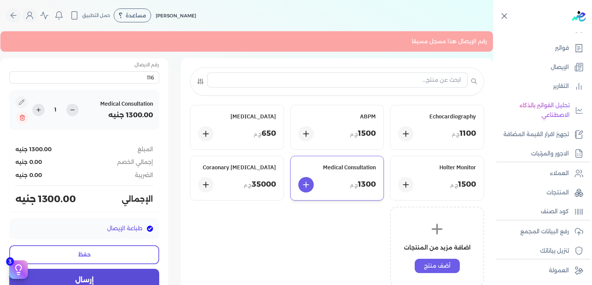
click at [92, 279] on button "إرسال" at bounding box center [84, 279] width 150 height 22
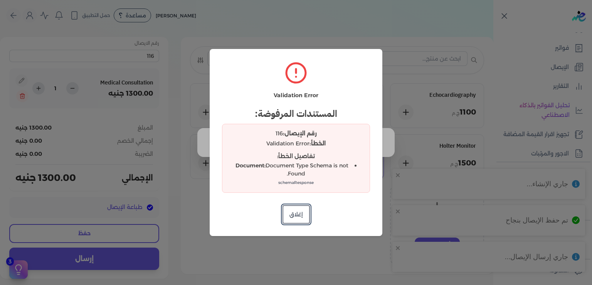
click at [518, 243] on dialog "Validation Error المستندات المرفوضة: رقم الإيصال: 116 الخطأ: Validation Error ت…" at bounding box center [296, 142] width 592 height 285
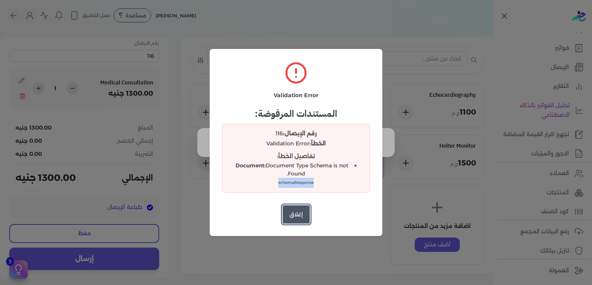
click at [300, 213] on button "إغلاق" at bounding box center [295, 214] width 27 height 18
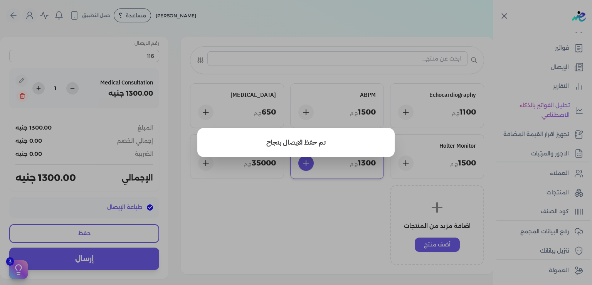
click at [293, 199] on button "close" at bounding box center [296, 142] width 592 height 285
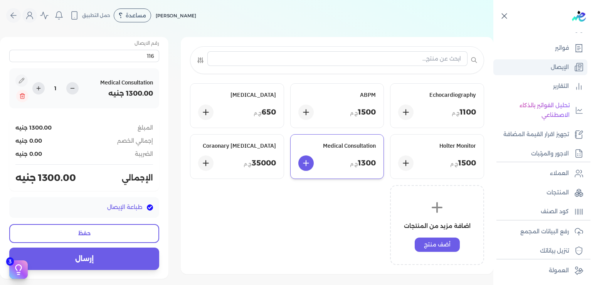
click at [560, 62] on p "الإيصال" at bounding box center [559, 67] width 18 height 10
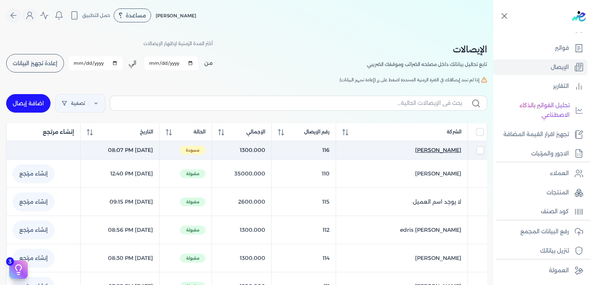
click at [452, 151] on span "[PERSON_NAME]" at bounding box center [438, 150] width 46 height 8
select select "EGP"
select select "EGS"
select select "B"
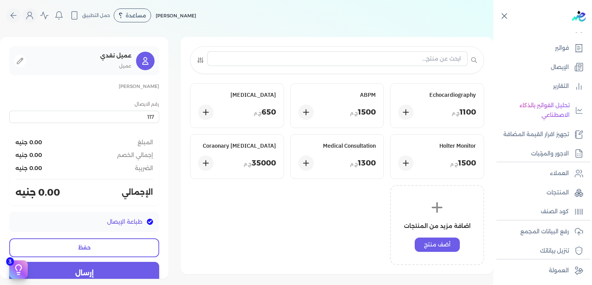
type input "116"
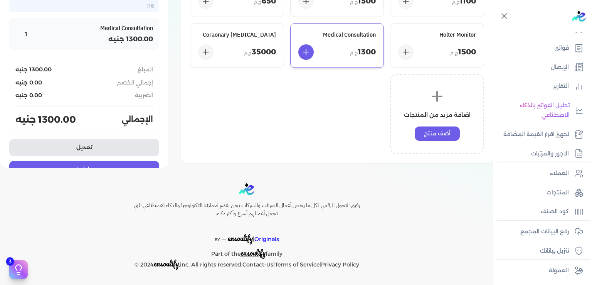
click at [106, 154] on button "تعديل" at bounding box center [84, 147] width 150 height 17
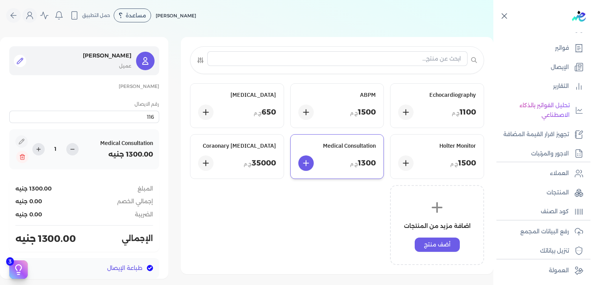
click at [23, 62] on icon at bounding box center [20, 61] width 6 height 6
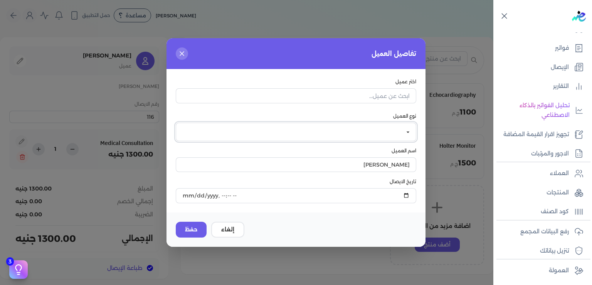
click at [176, 122] on select "فرد شركة شخص اجنبي" at bounding box center [296, 131] width 240 height 18
select select "P"
click option "فرد" at bounding box center [0, 0] width 0 height 0
click at [188, 229] on button "حفظ" at bounding box center [191, 229] width 31 height 16
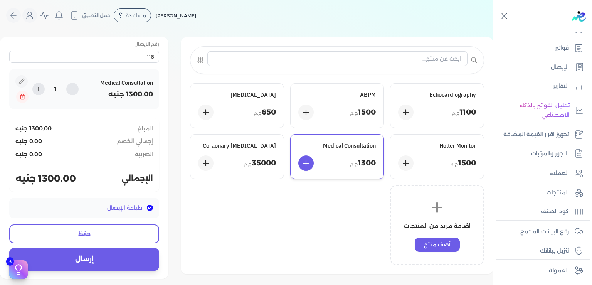
scroll to position [60, 0]
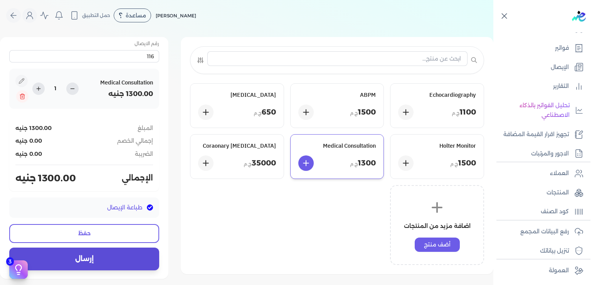
click at [99, 258] on button "إرسال" at bounding box center [84, 258] width 150 height 22
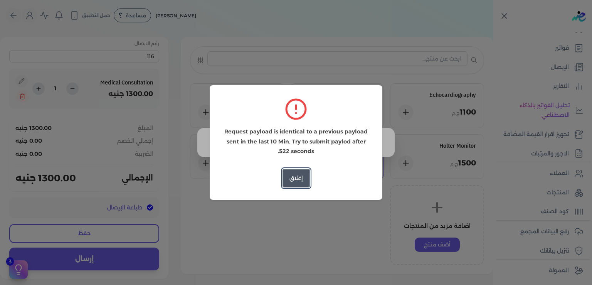
click at [296, 181] on button "إغلاق" at bounding box center [295, 178] width 27 height 18
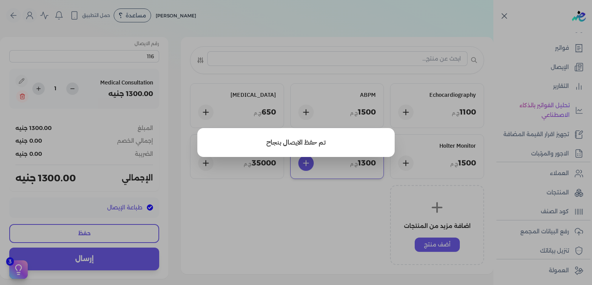
click at [313, 220] on button "close" at bounding box center [296, 142] width 592 height 285
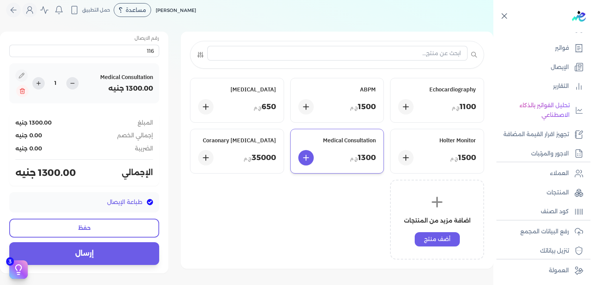
scroll to position [0, 0]
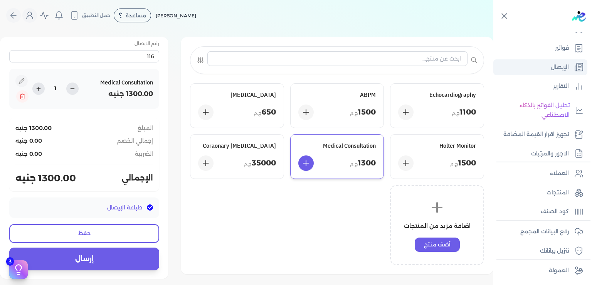
click at [560, 64] on link "الإيصال" at bounding box center [540, 67] width 94 height 16
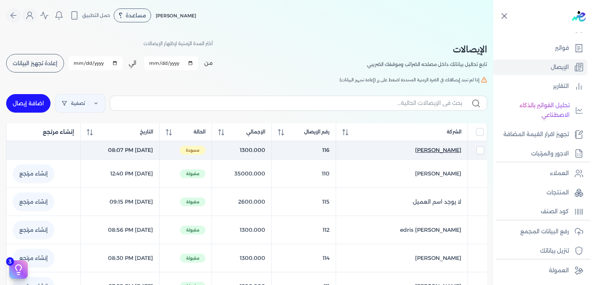
click at [448, 149] on span "[PERSON_NAME]" at bounding box center [438, 150] width 46 height 8
select select "EGP"
select select "EGS"
select select "B"
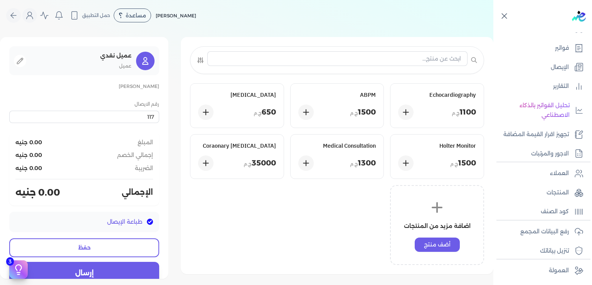
type input "116"
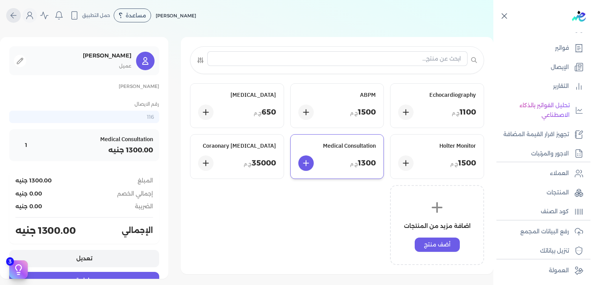
click at [18, 11] on icon "Global" at bounding box center [13, 15] width 9 height 9
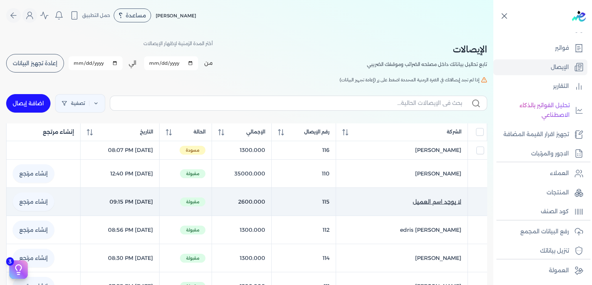
click at [450, 202] on span "لا يوجد اسم العميل" at bounding box center [436, 202] width 49 height 8
select select "EGP"
select select "EGS"
select select "B"
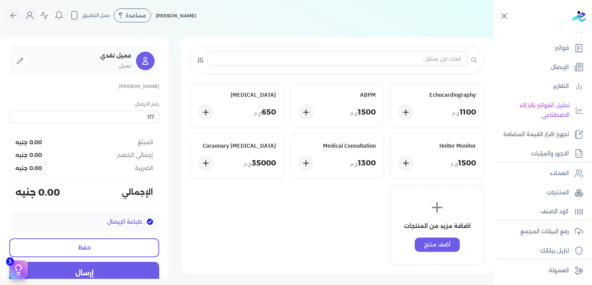
type input "115"
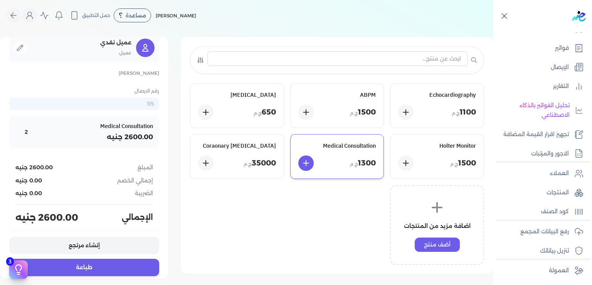
scroll to position [19, 0]
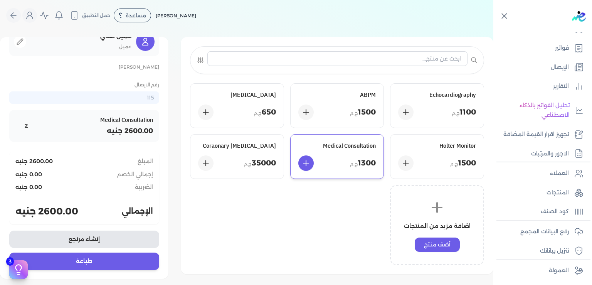
click at [104, 238] on button "إنشاء مرتجع" at bounding box center [84, 238] width 150 height 17
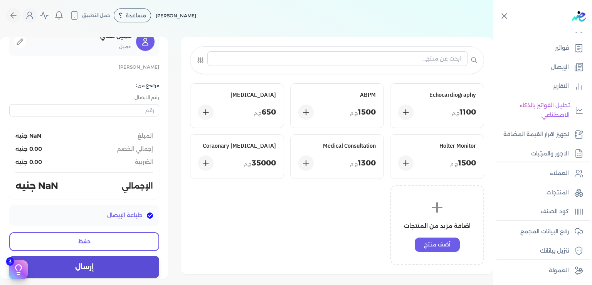
click at [102, 267] on button "إرسال" at bounding box center [84, 266] width 150 height 22
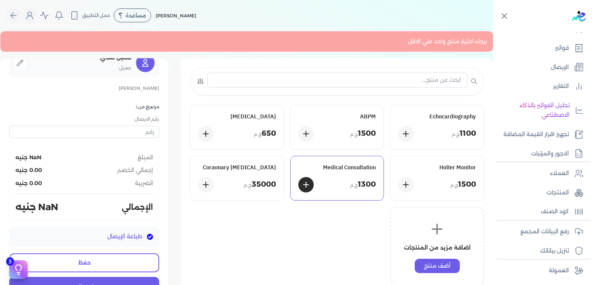
click at [367, 179] on p "1300 ج.م" at bounding box center [363, 184] width 26 height 11
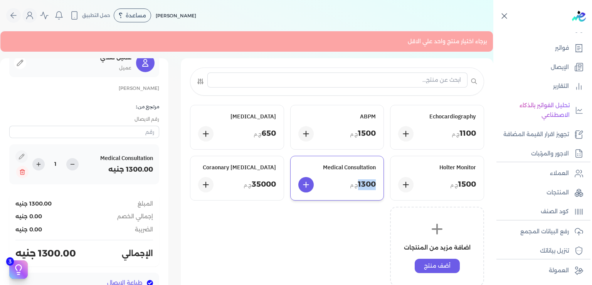
click at [367, 179] on p "1300 ج.م" at bounding box center [363, 184] width 26 height 11
click at [75, 163] on icon at bounding box center [72, 164] width 6 height 6
type input "1"
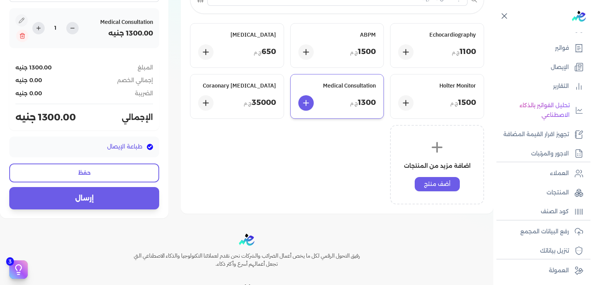
scroll to position [116, 0]
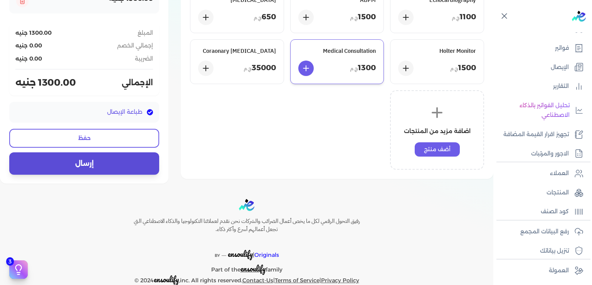
click at [109, 168] on button "إرسال" at bounding box center [84, 163] width 150 height 22
click at [107, 161] on button "إرسال" at bounding box center [84, 163] width 150 height 22
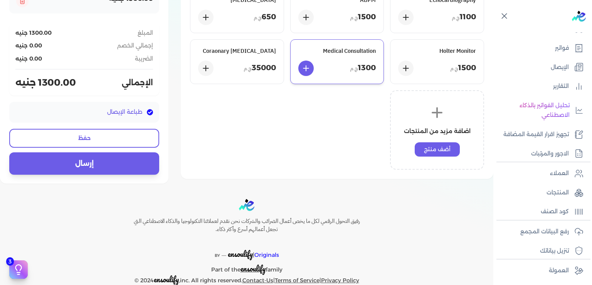
scroll to position [0, 0]
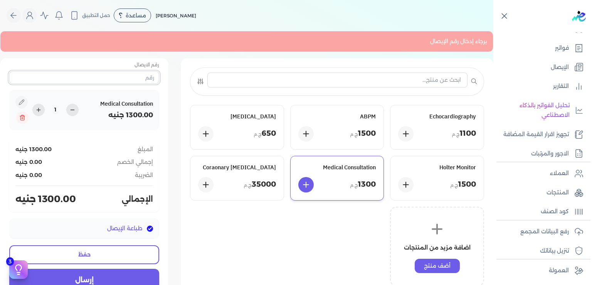
click at [151, 81] on input "text" at bounding box center [84, 77] width 150 height 12
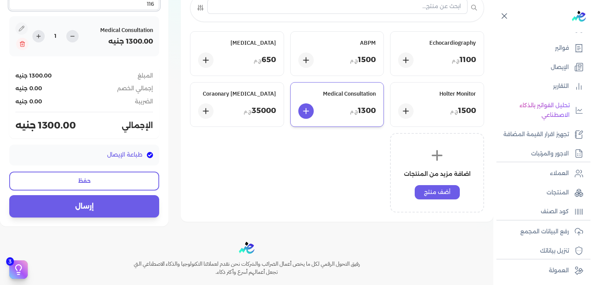
scroll to position [116, 0]
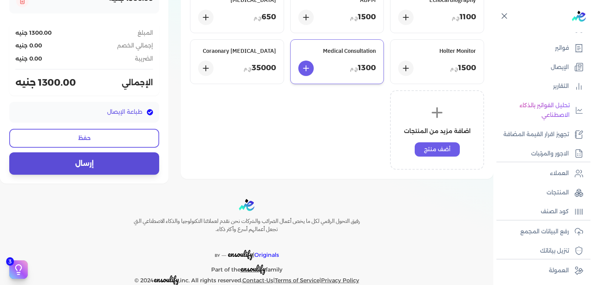
click at [114, 166] on button "إرسال" at bounding box center [84, 163] width 150 height 22
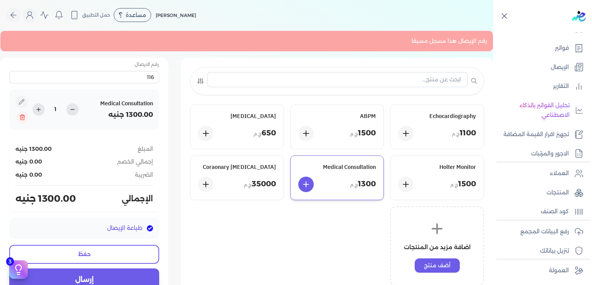
scroll to position [0, 0]
drag, startPoint x: 139, startPoint y: 76, endPoint x: 260, endPoint y: 86, distance: 121.0
click at [159, 84] on input "116" at bounding box center [84, 77] width 150 height 12
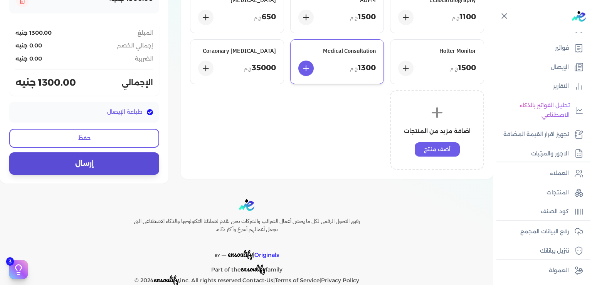
type input "117"
click at [100, 163] on button "إرسال" at bounding box center [84, 163] width 150 height 22
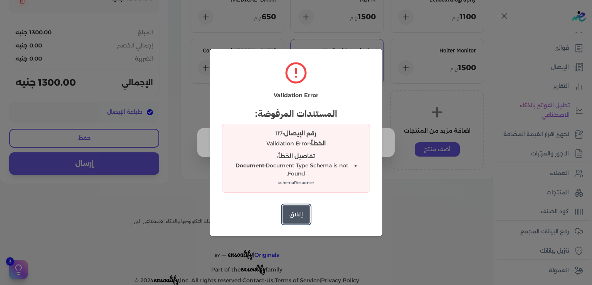
click at [301, 213] on button "إغلاق" at bounding box center [295, 214] width 27 height 18
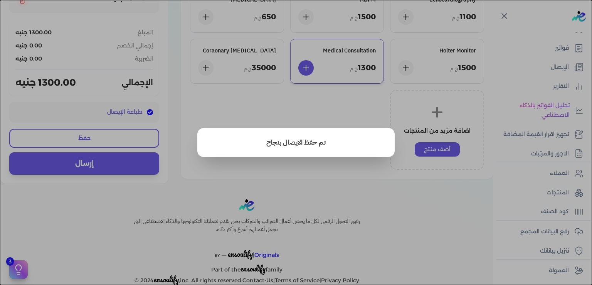
click at [301, 213] on button "close" at bounding box center [296, 142] width 592 height 285
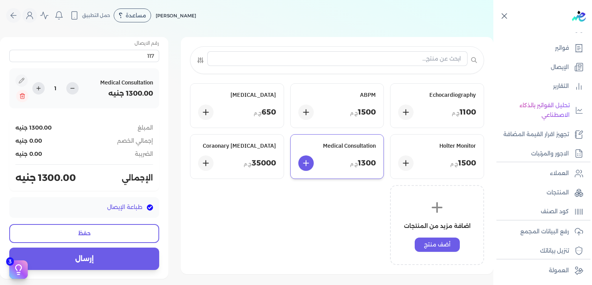
scroll to position [0, 0]
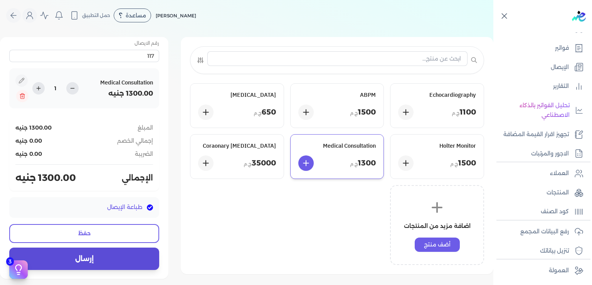
click at [128, 256] on button "إرسال" at bounding box center [84, 258] width 150 height 22
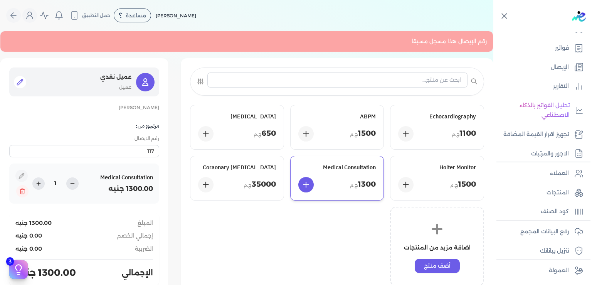
click at [24, 80] on icon at bounding box center [20, 82] width 8 height 8
select select
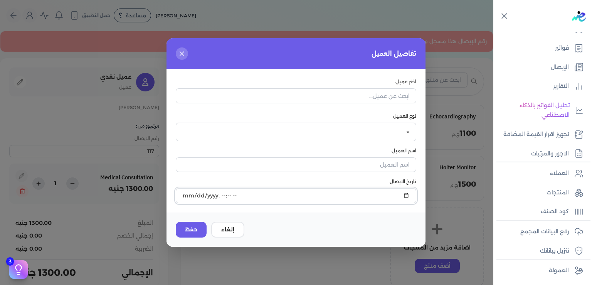
click at [387, 196] on input "datetime-local" at bounding box center [296, 195] width 240 height 15
click at [351, 194] on input "datetime-local" at bounding box center [296, 195] width 240 height 15
type input "[DATE]T21:15:12"
click at [188, 227] on button "حفظ" at bounding box center [191, 229] width 31 height 16
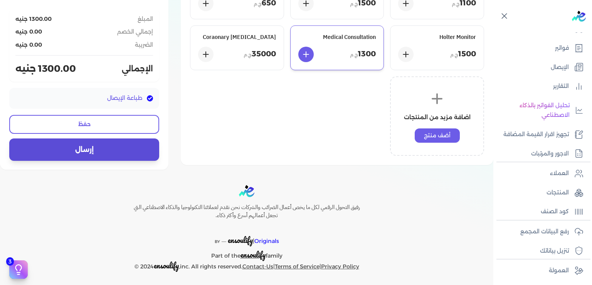
scroll to position [132, 0]
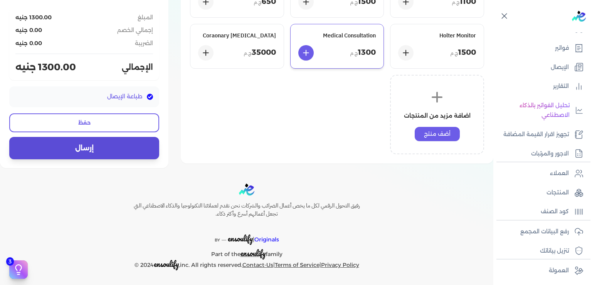
click at [102, 154] on button "إرسال" at bounding box center [84, 148] width 150 height 22
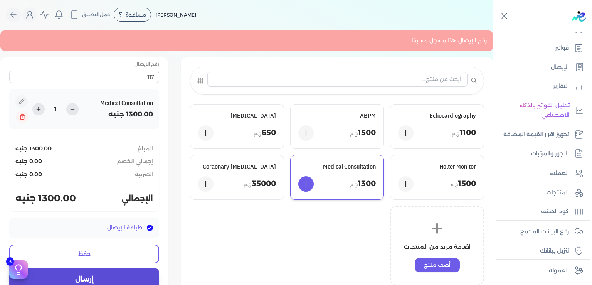
scroll to position [0, 0]
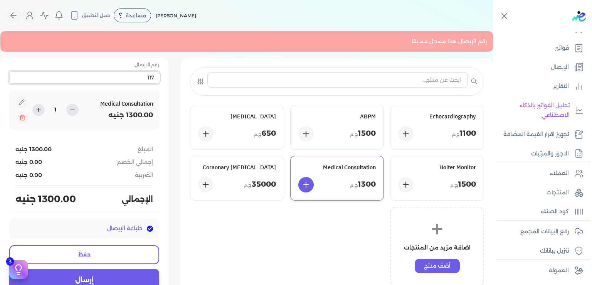
click at [153, 76] on input "117" at bounding box center [84, 77] width 150 height 12
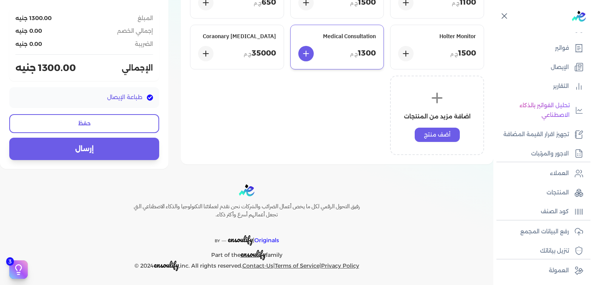
scroll to position [132, 0]
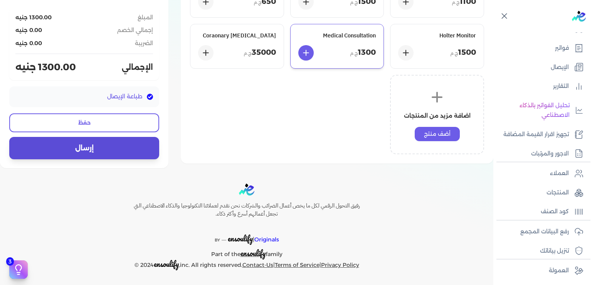
type input "118"
click at [120, 147] on button "إرسال" at bounding box center [84, 148] width 150 height 22
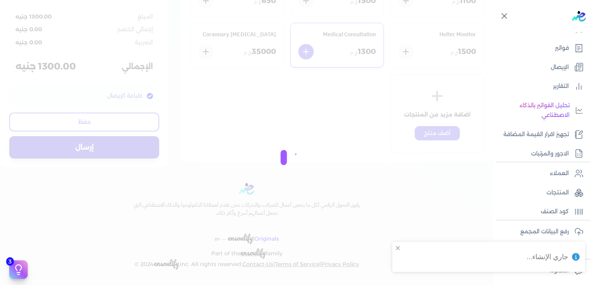
scroll to position [111, 0]
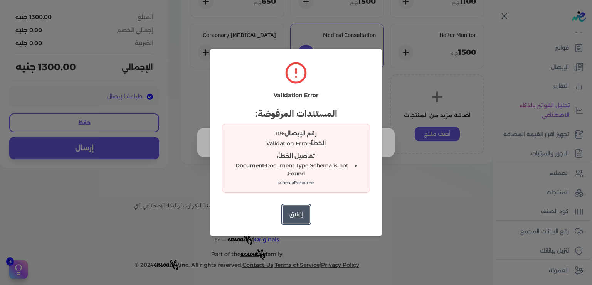
click at [291, 214] on button "إغلاق" at bounding box center [295, 214] width 27 height 18
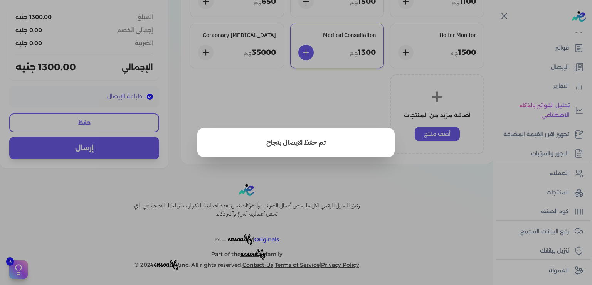
click at [119, 218] on button "close" at bounding box center [296, 142] width 592 height 285
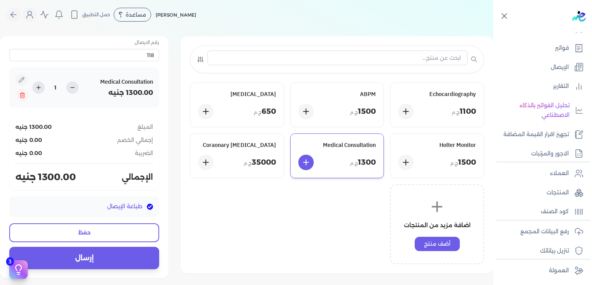
scroll to position [0, 0]
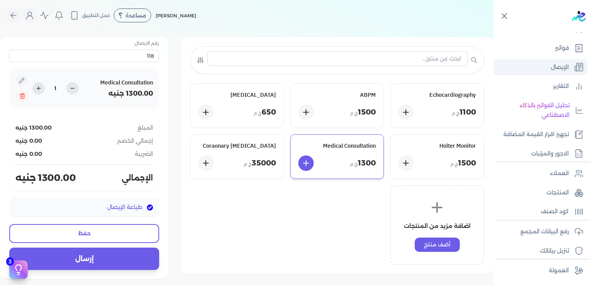
click at [560, 62] on p "الإيصال" at bounding box center [559, 67] width 18 height 10
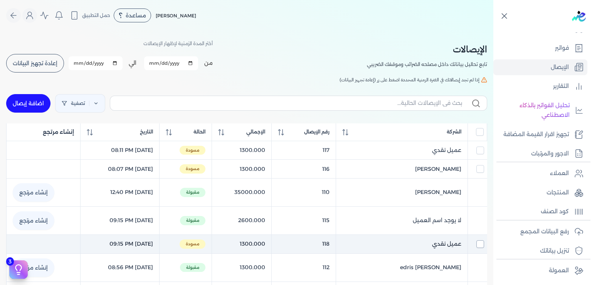
click at [481, 243] on input "checkbox" at bounding box center [480, 244] width 8 height 8
checkbox input "true"
checkbox input "false"
checkbox input "true"
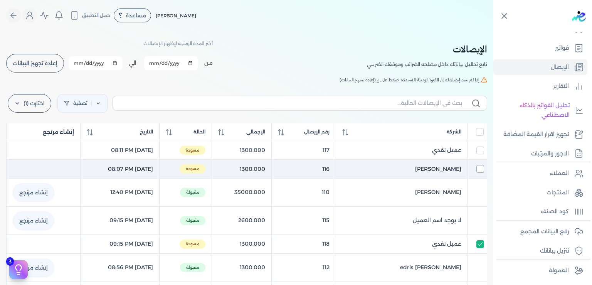
click at [481, 166] on input "checkbox" at bounding box center [480, 169] width 8 height 8
checkbox input "true"
checkbox input "false"
checkbox input "true"
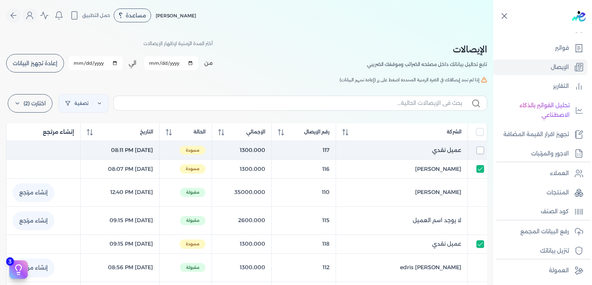
click at [481, 151] on input "checkbox" at bounding box center [480, 150] width 8 height 8
checkbox input "true"
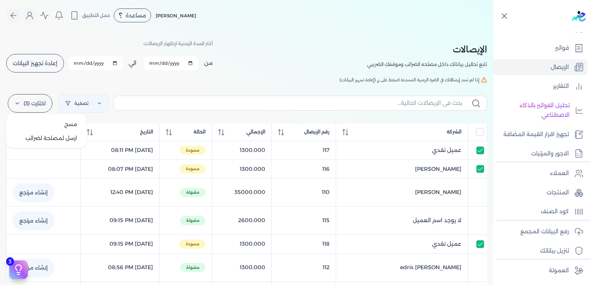
click at [22, 99] on label "اختارت (3)" at bounding box center [30, 103] width 45 height 18
click at [76, 126] on span "مسح" at bounding box center [70, 124] width 13 height 8
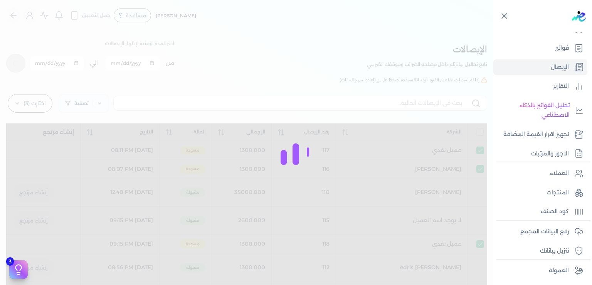
checkbox input "false"
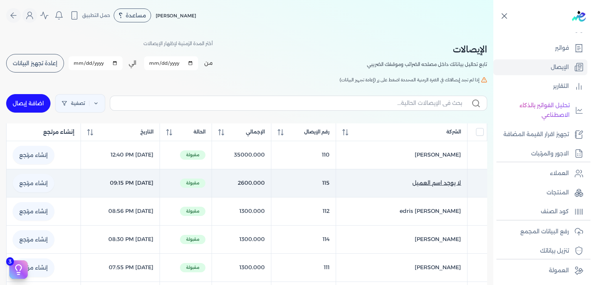
click at [433, 181] on span "لا يوجد اسم العميل" at bounding box center [436, 183] width 49 height 8
select select "EGP"
select select "EGS"
select select "B"
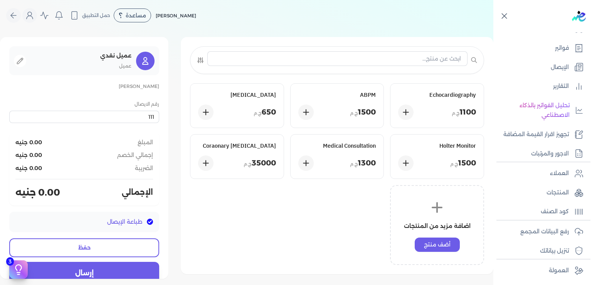
type input "115"
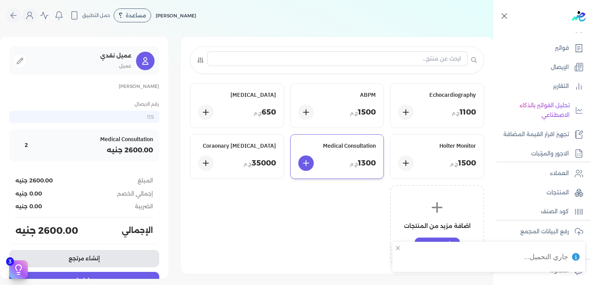
click at [93, 256] on button "إنشاء مرتجع" at bounding box center [84, 258] width 150 height 17
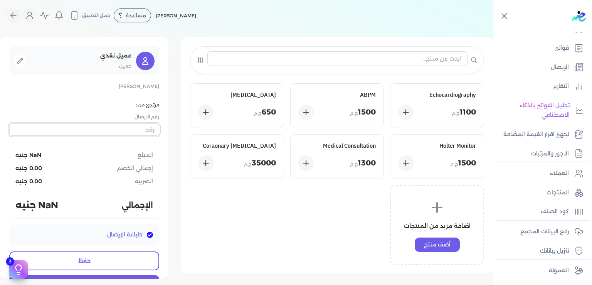
click at [149, 125] on input "text" at bounding box center [84, 129] width 150 height 12
type input "118"
click at [361, 160] on p "1300 ج.م" at bounding box center [363, 163] width 26 height 11
click at [145, 125] on input "text" at bounding box center [84, 129] width 150 height 12
type input "118"
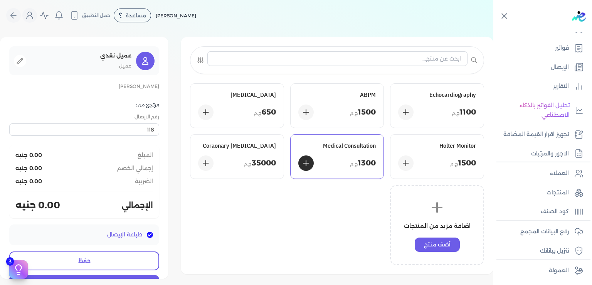
click at [352, 156] on div "1300 ج.م" at bounding box center [337, 162] width 78 height 15
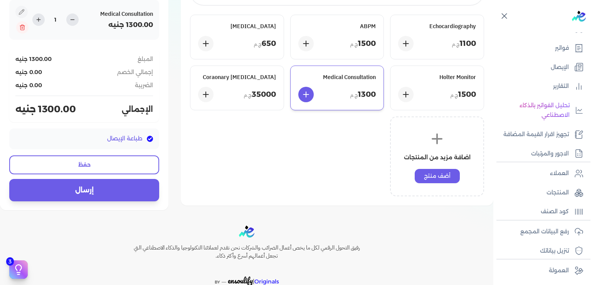
scroll to position [111, 0]
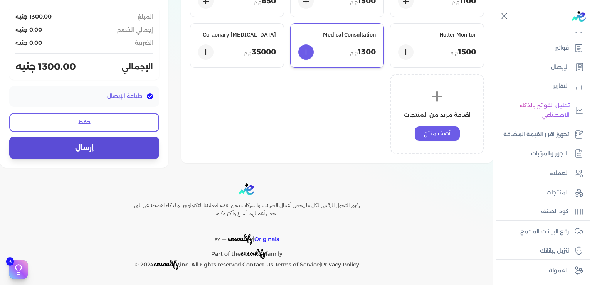
click at [99, 150] on button "إرسال" at bounding box center [84, 147] width 150 height 22
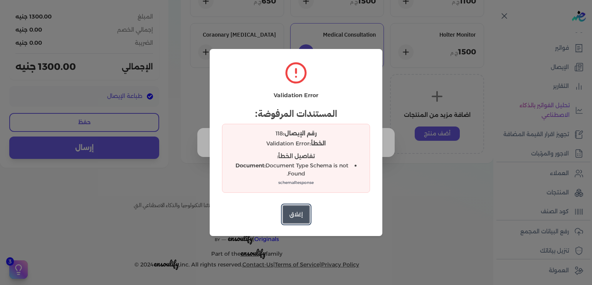
click at [291, 210] on button "إغلاق" at bounding box center [295, 214] width 27 height 18
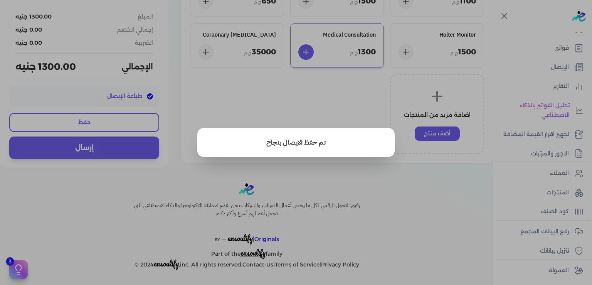
click at [319, 104] on button "close" at bounding box center [296, 142] width 592 height 285
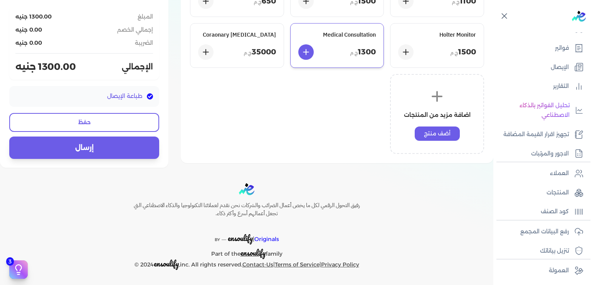
scroll to position [0, 0]
